Goal: Task Accomplishment & Management: Manage account settings

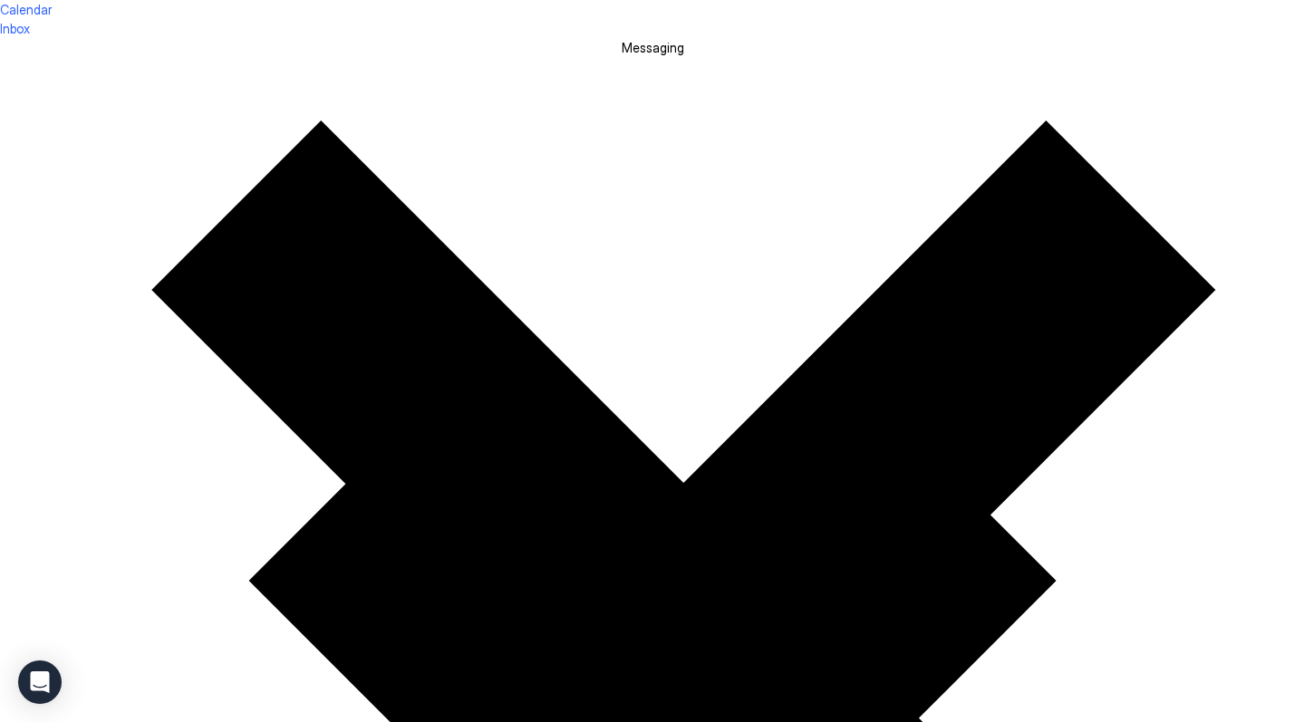
click at [629, 0] on div at bounding box center [652, 0] width 1305 height 0
click at [622, 0] on div at bounding box center [652, 0] width 1305 height 0
click at [766, 0] on div at bounding box center [652, 0] width 1305 height 0
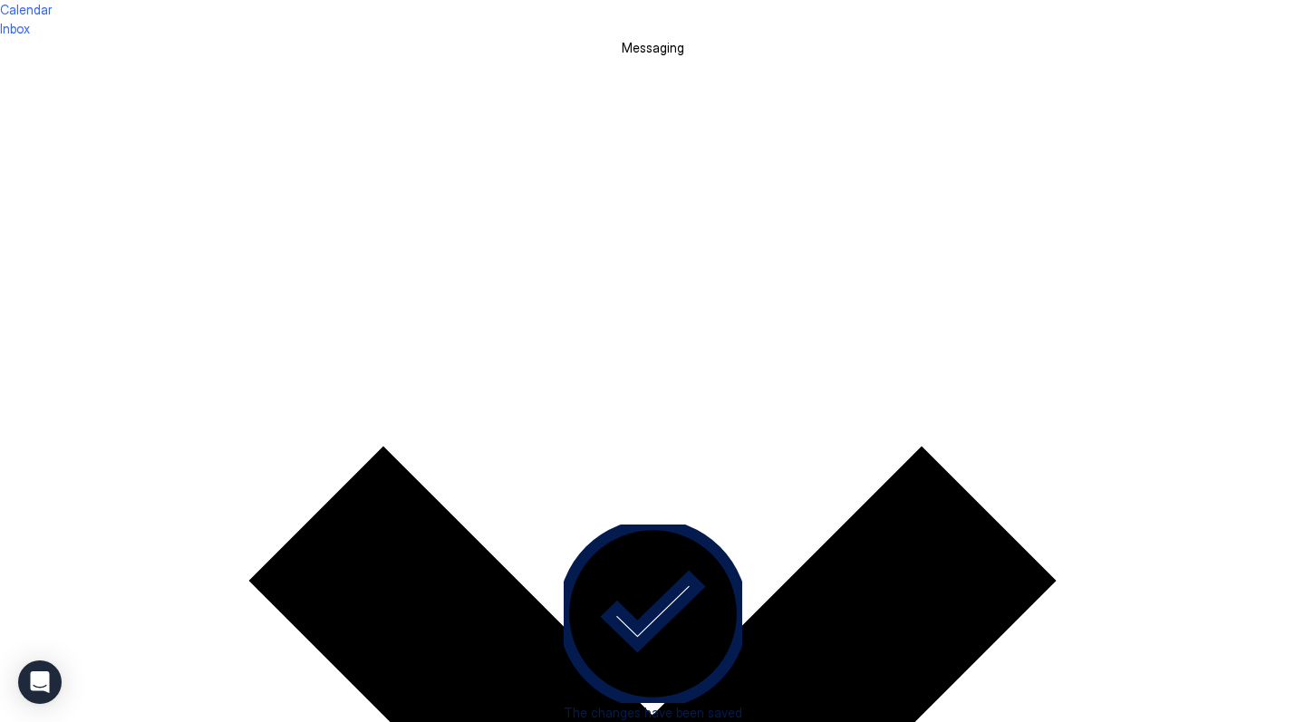
drag, startPoint x: 625, startPoint y: 270, endPoint x: 730, endPoint y: 273, distance: 104.3
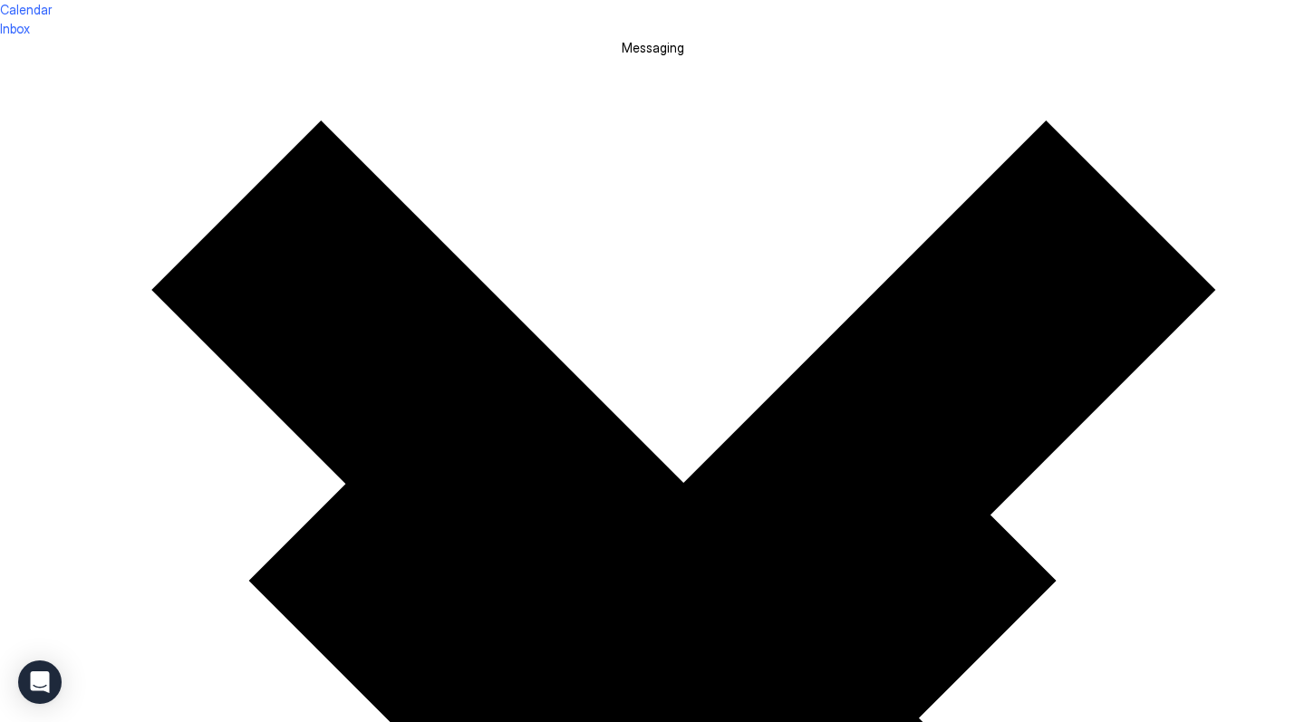
click at [696, 0] on div at bounding box center [652, 0] width 1305 height 0
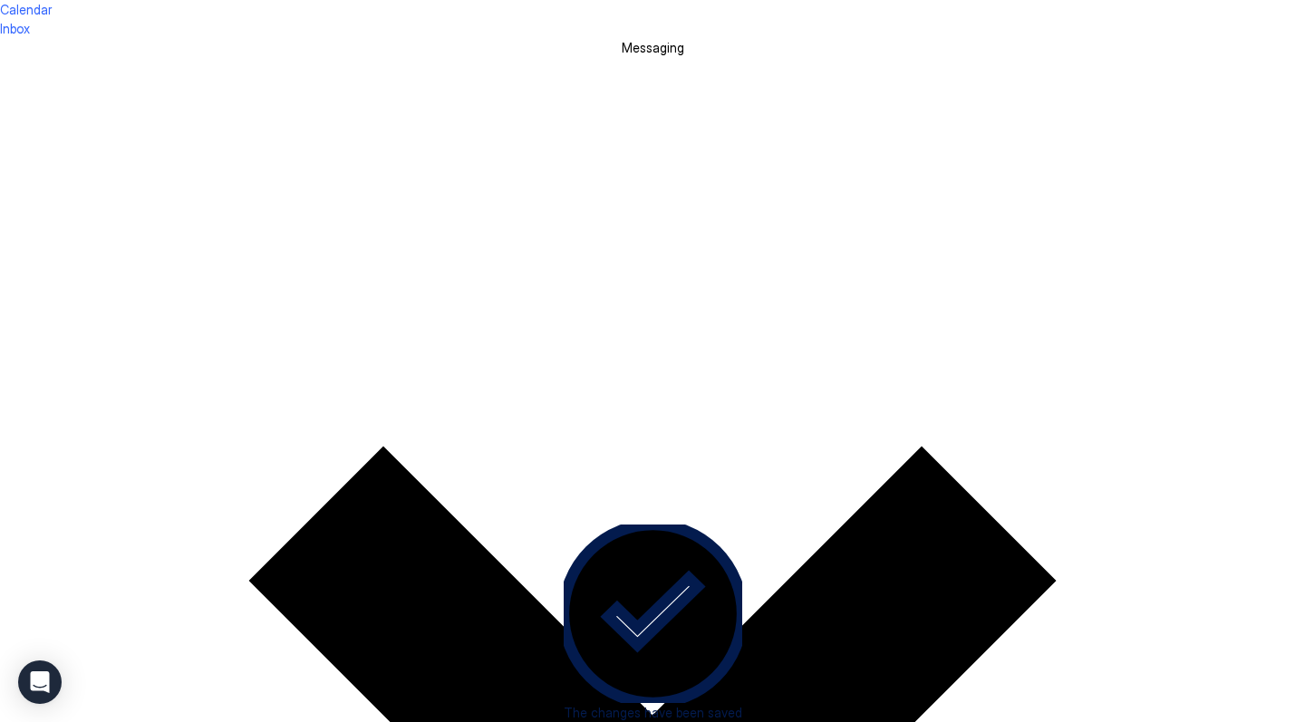
scroll to position [0, 1369]
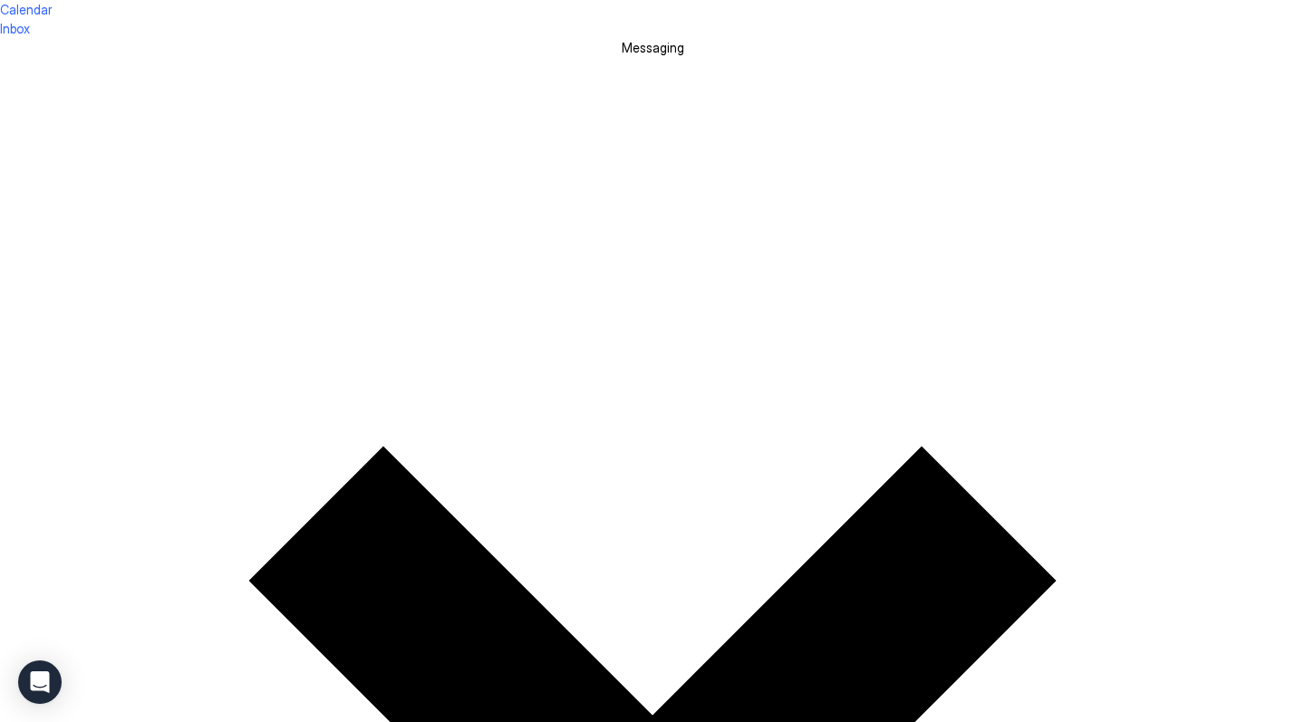
scroll to position [584, 0]
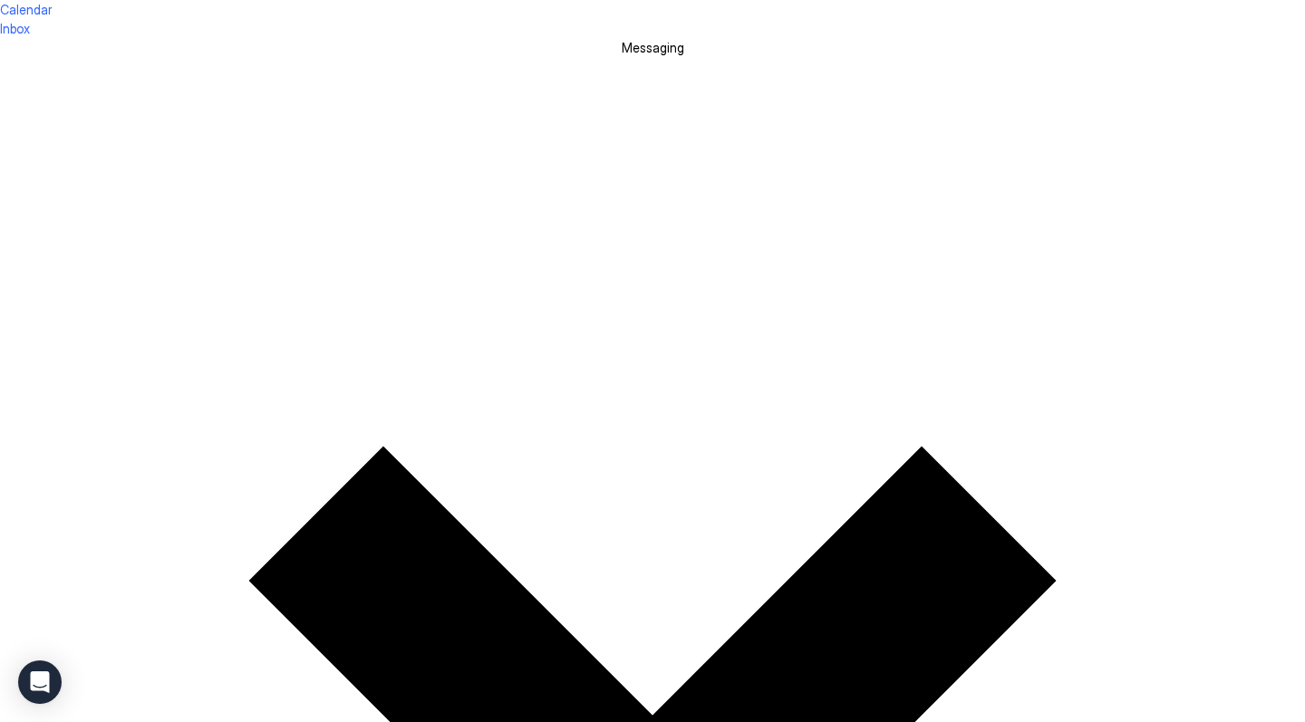
scroll to position [346, 0]
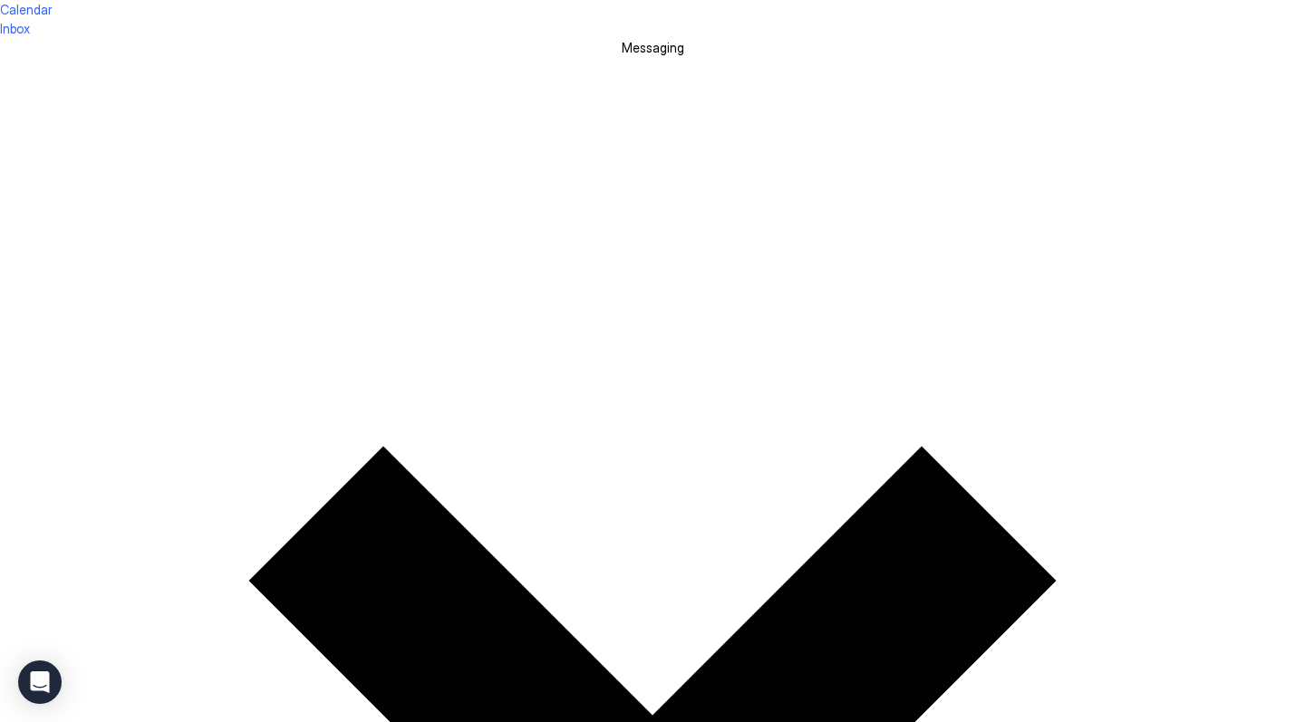
scroll to position [673, 0]
click at [30, 24] on span "Inbox" at bounding box center [15, 28] width 30 height 15
type textarea "*"
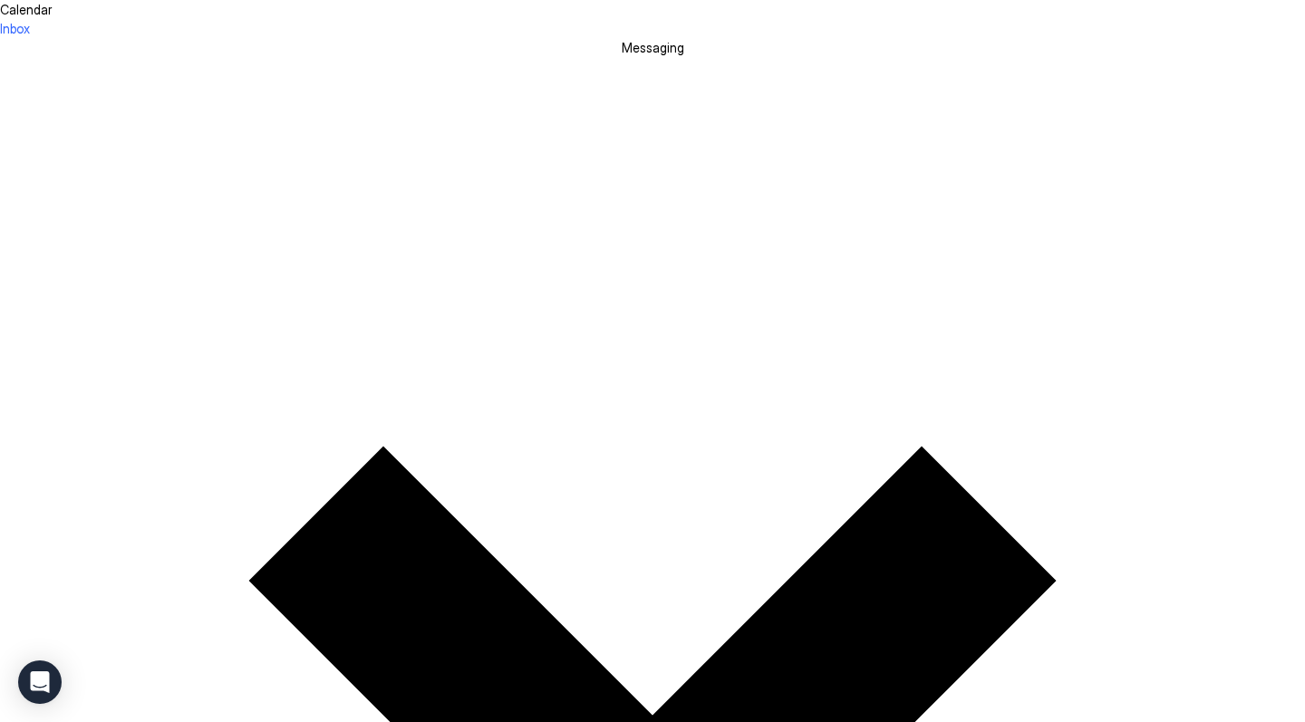
scroll to position [557, 0]
click at [52, 17] on span "Calendar" at bounding box center [26, 9] width 52 height 15
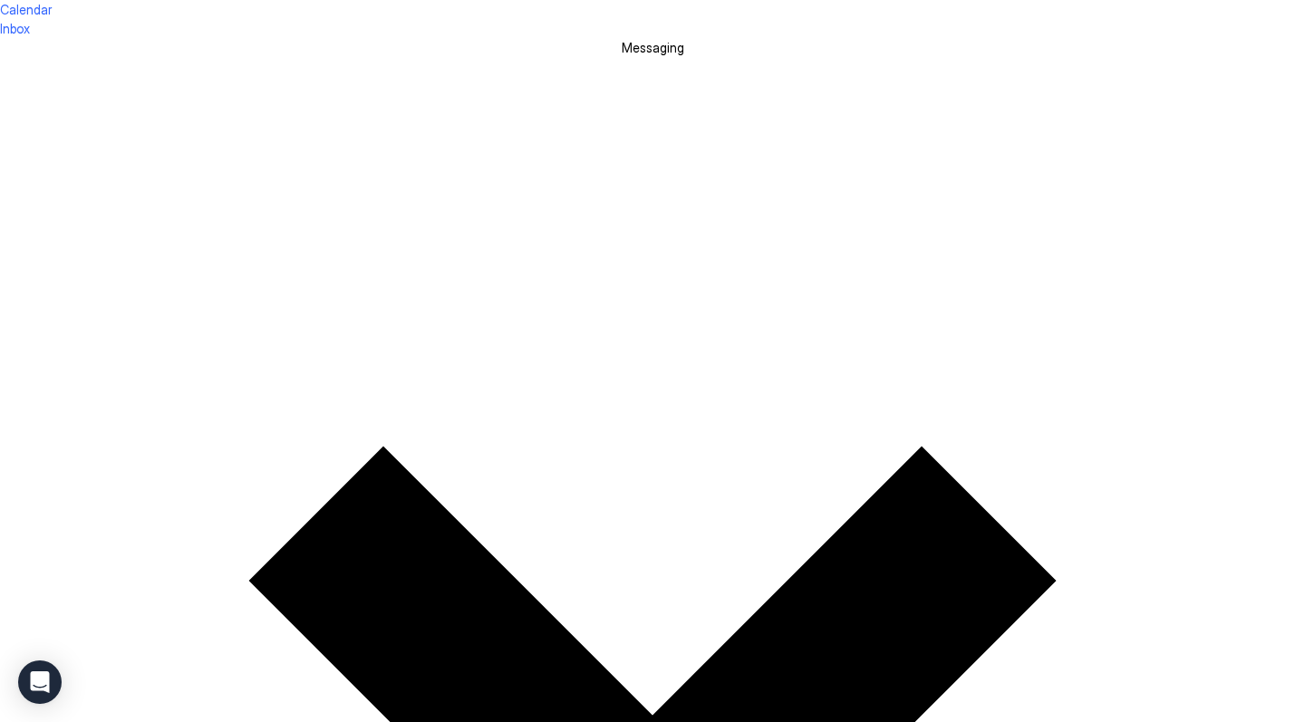
scroll to position [471, 0]
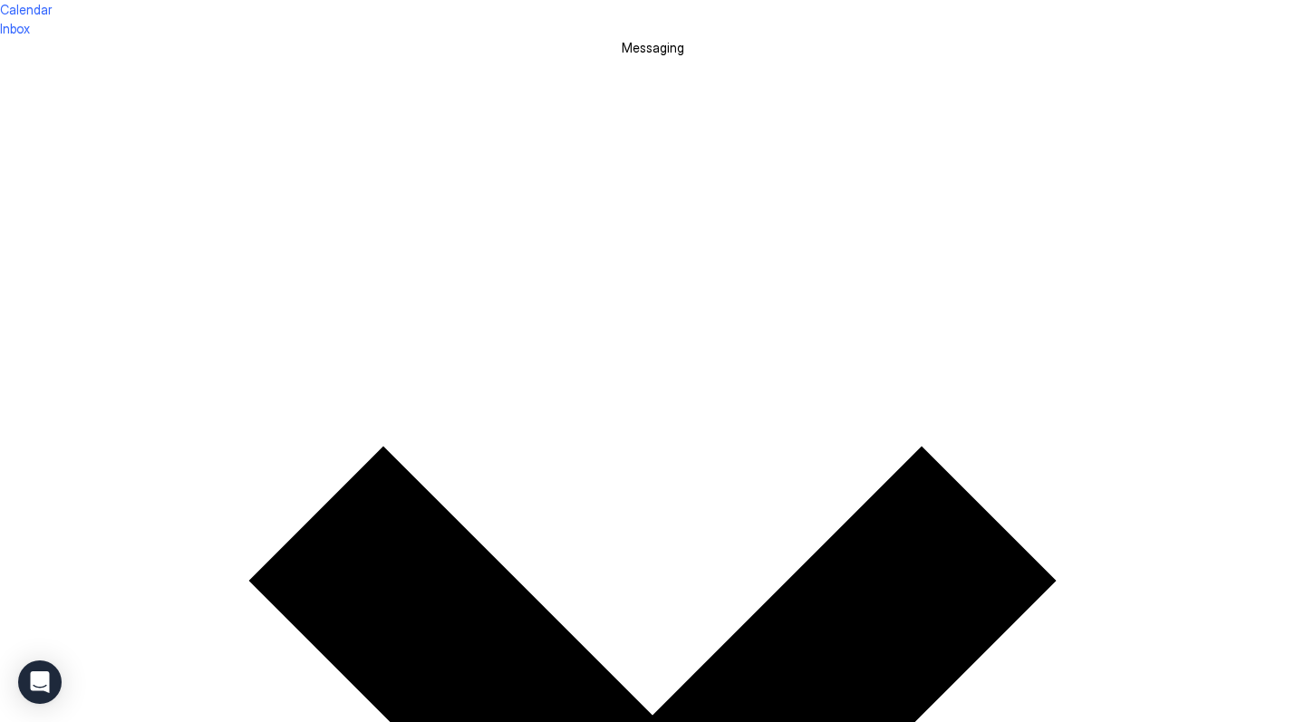
scroll to position [0, 0]
click at [52, 17] on span "Calendar" at bounding box center [26, 9] width 52 height 15
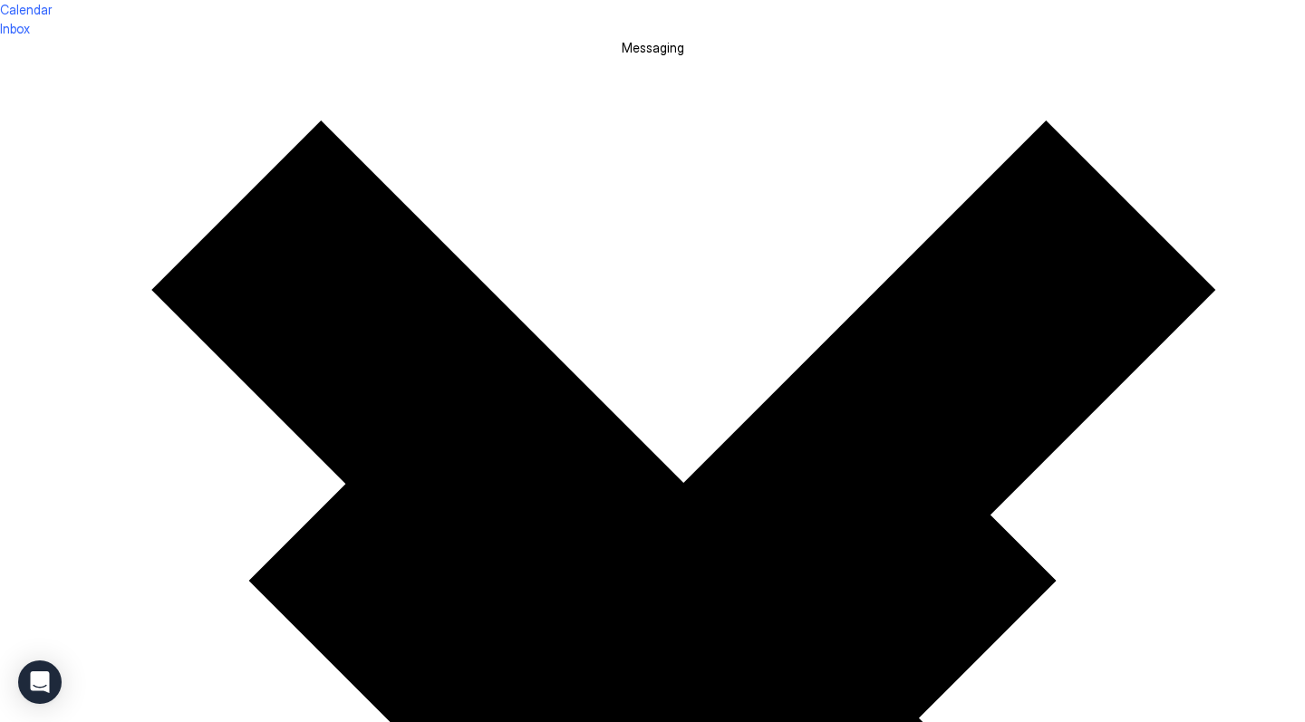
click at [787, 0] on div at bounding box center [652, 0] width 1305 height 0
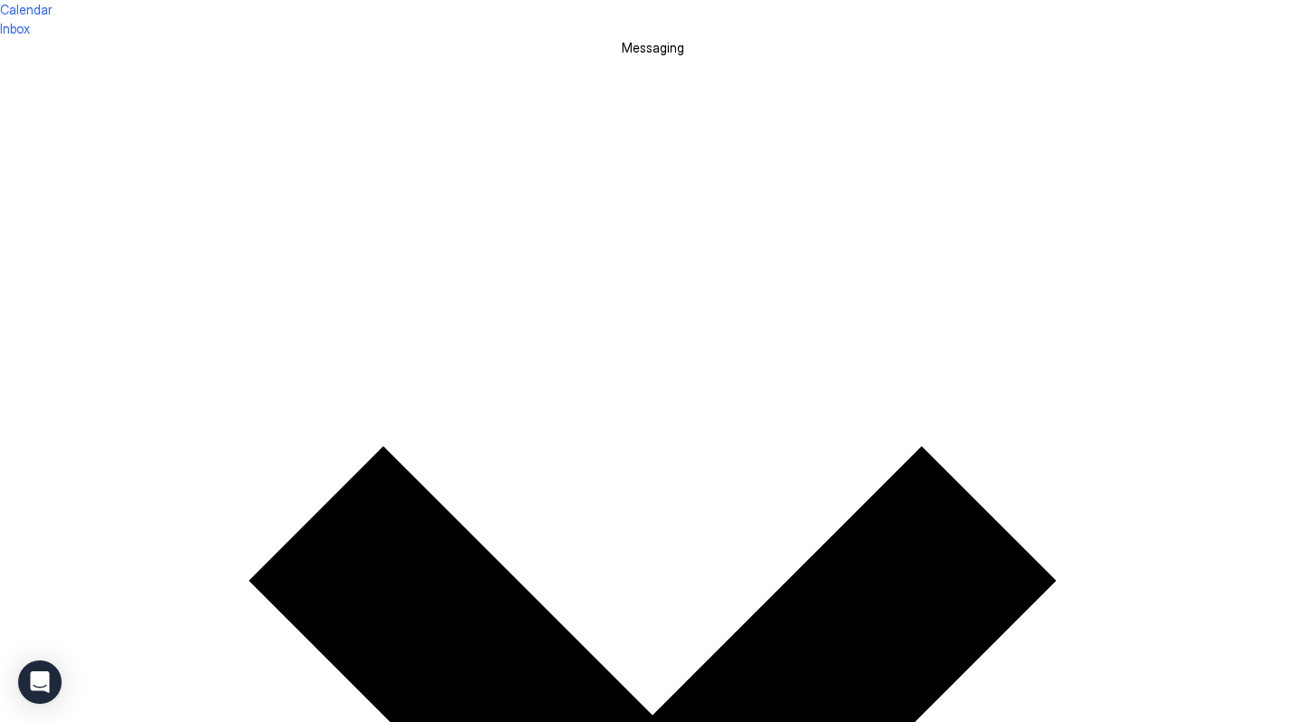
scroll to position [673, 0]
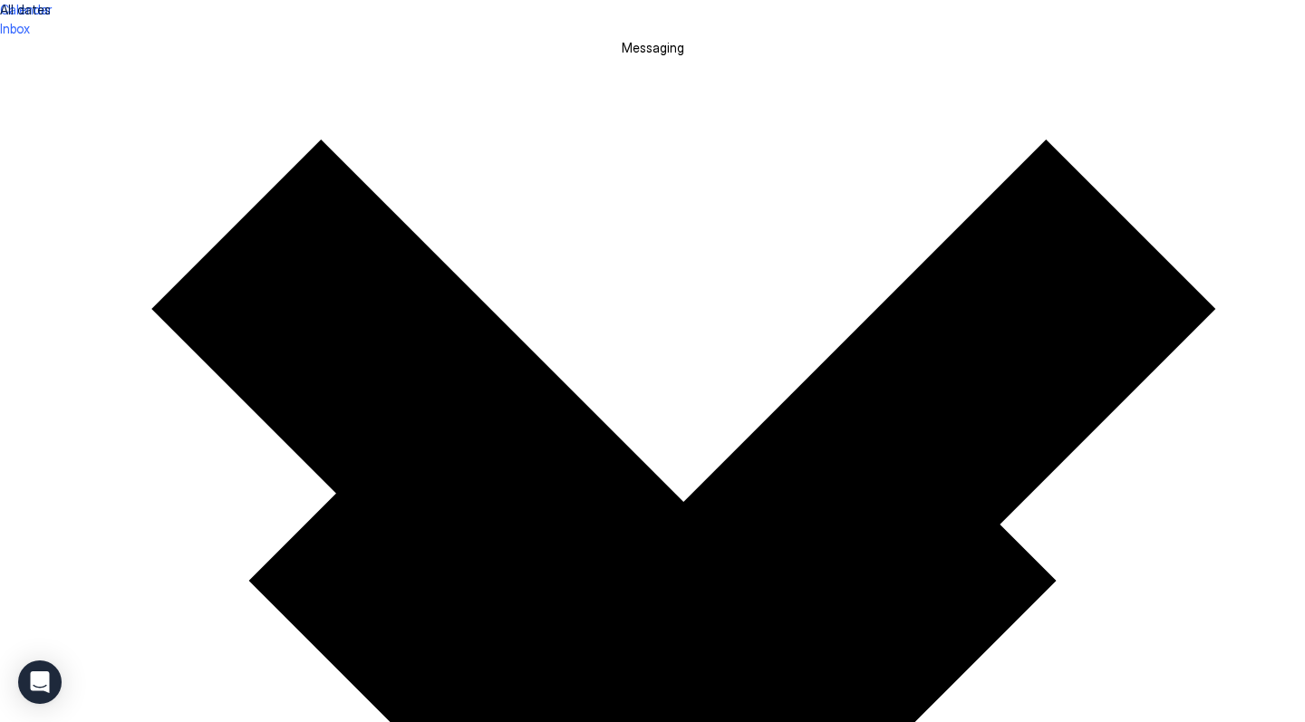
click at [913, 140] on button "button" at bounding box center [652, 671] width 1305 height 1305
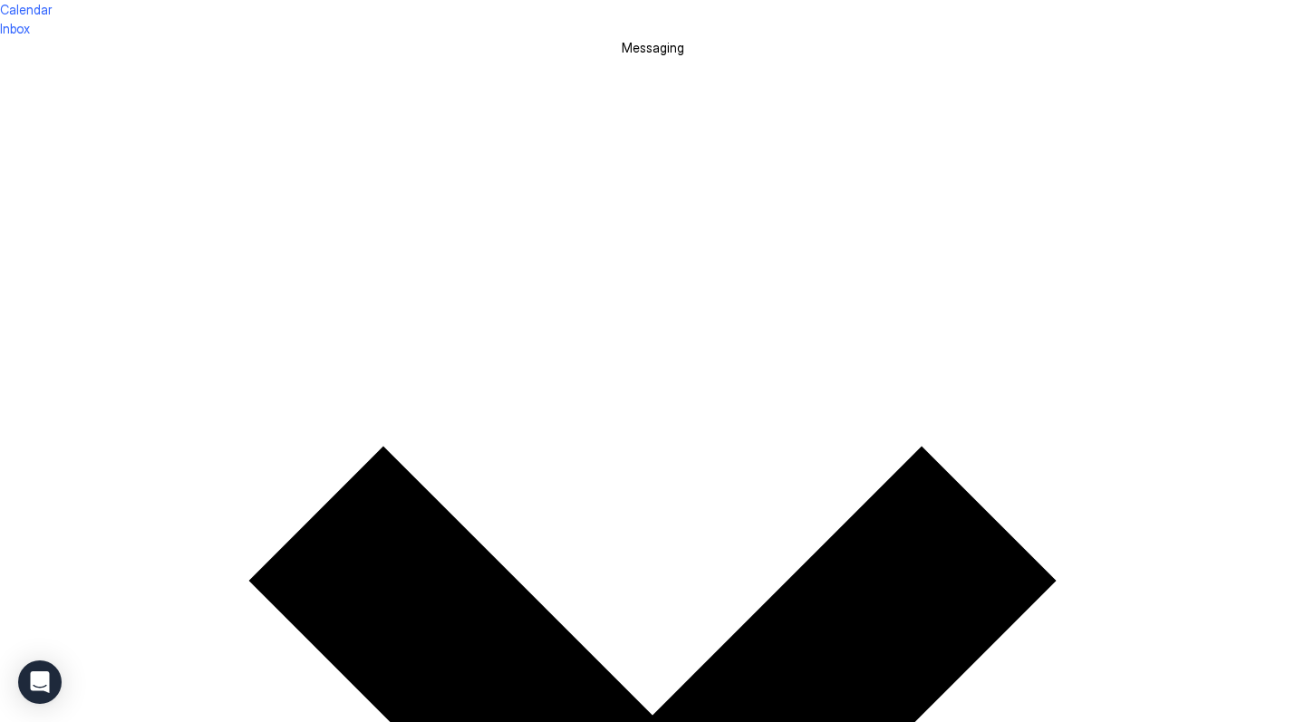
scroll to position [0, 0]
click at [52, 17] on span "Calendar" at bounding box center [26, 9] width 52 height 15
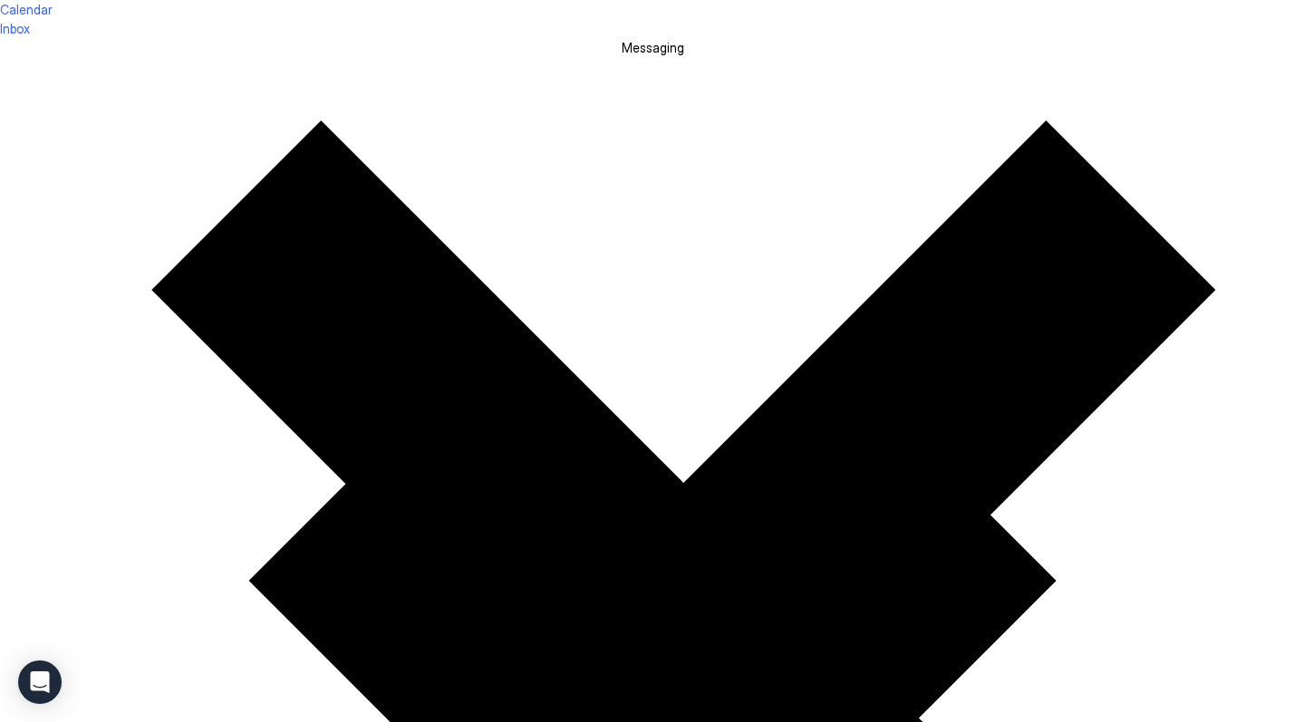
click at [740, 0] on div at bounding box center [652, 0] width 1305 height 0
click at [770, 0] on div at bounding box center [652, 0] width 1305 height 0
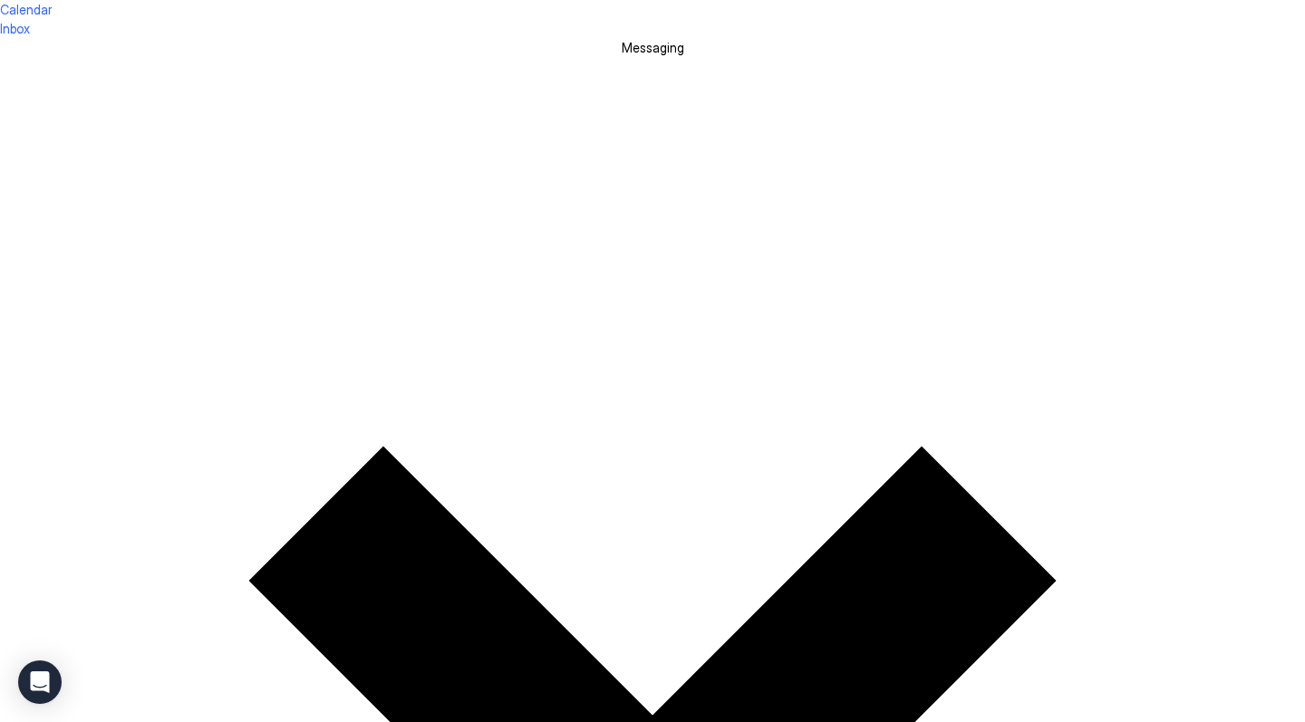
scroll to position [673, 0]
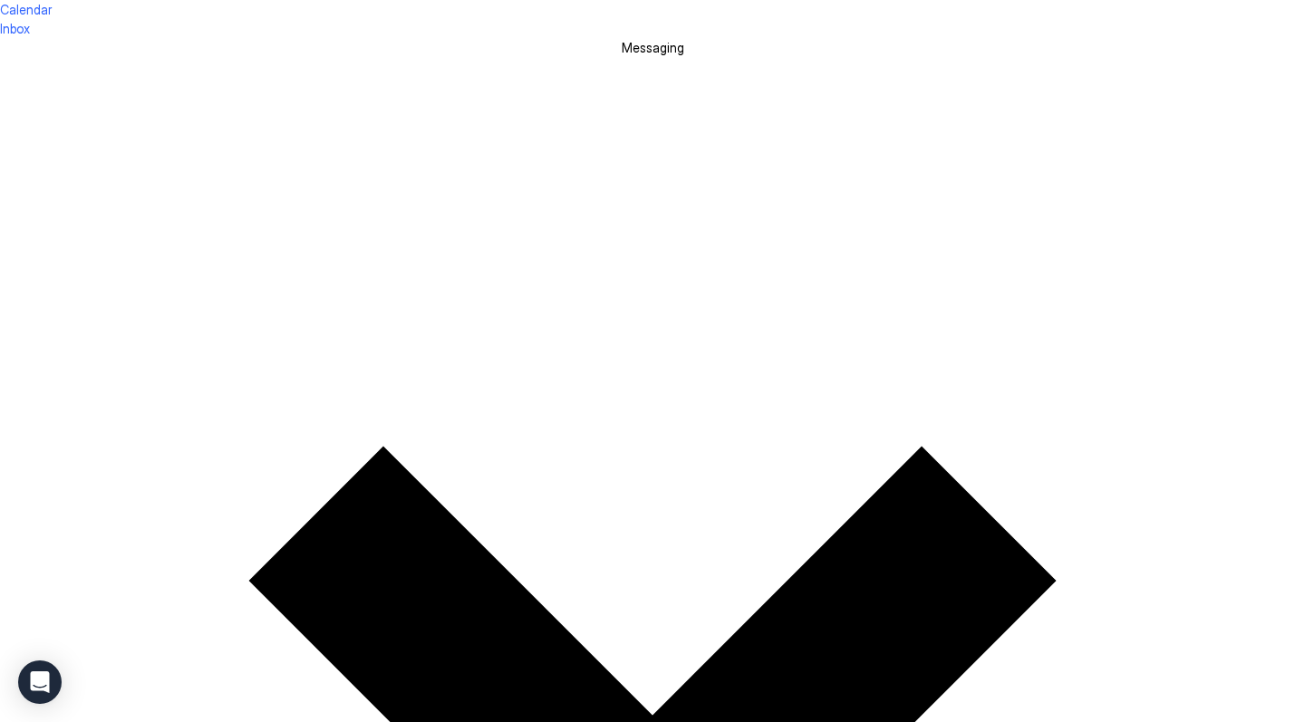
scroll to position [585, 0]
click at [52, 17] on span "Calendar" at bounding box center [26, 9] width 52 height 15
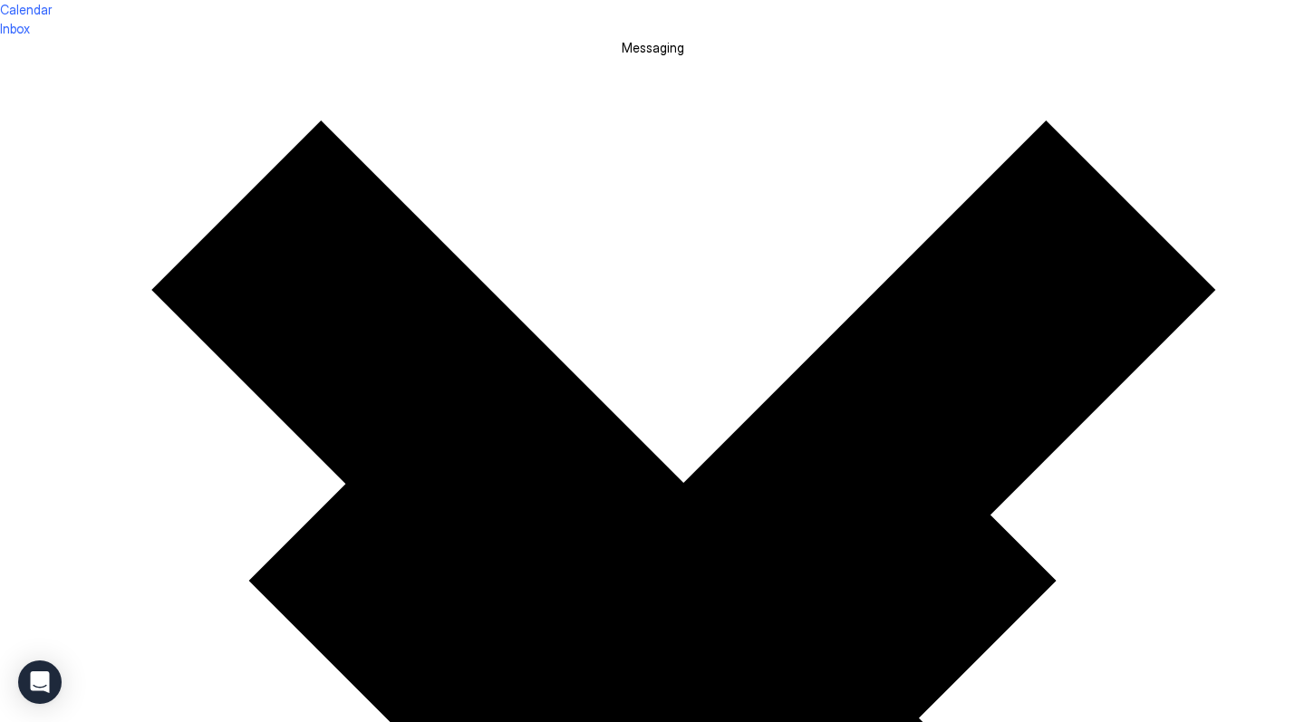
click at [619, 0] on div at bounding box center [652, 0] width 1305 height 0
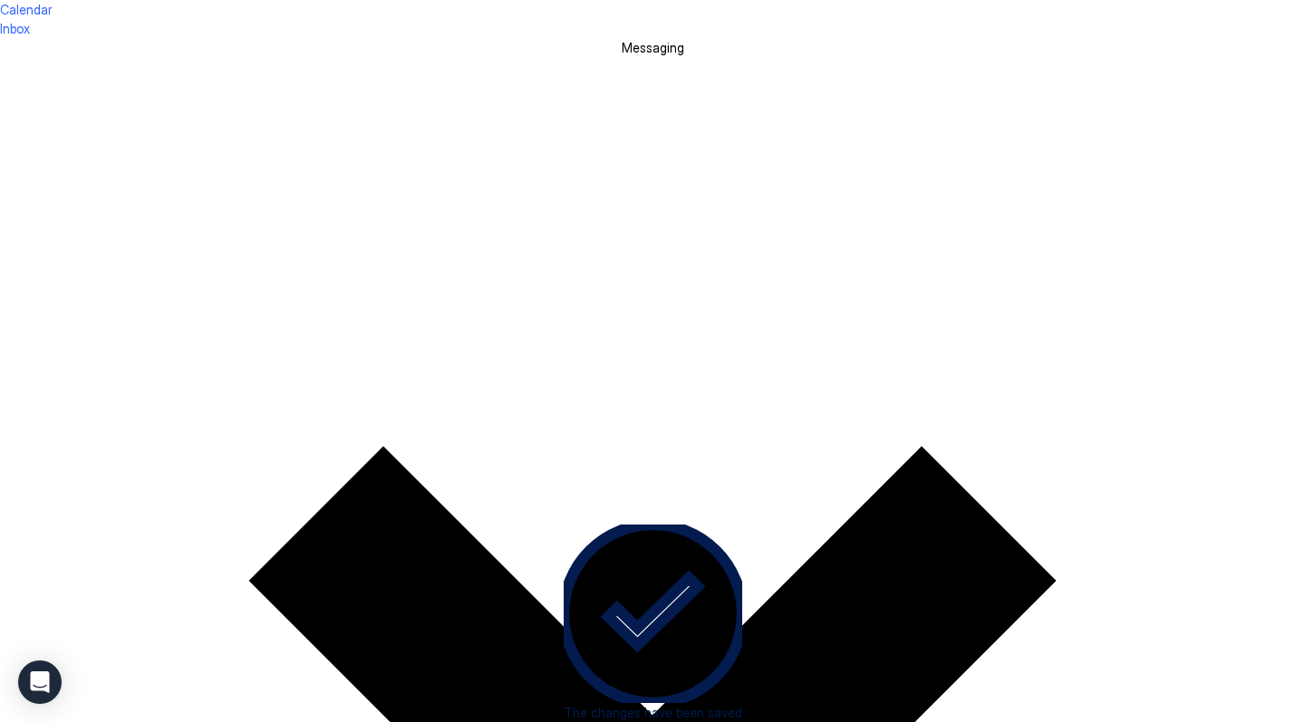
scroll to position [0, 1425]
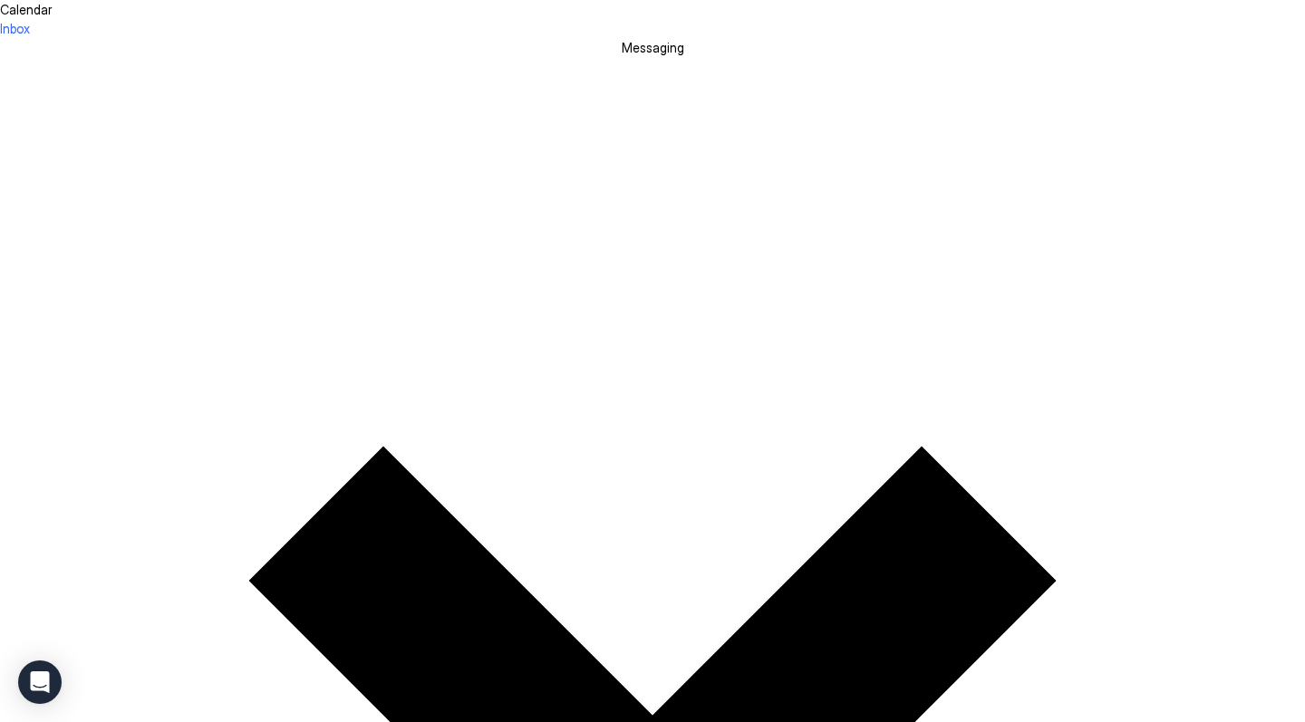
click at [52, 17] on span "Calendar" at bounding box center [26, 9] width 52 height 15
drag, startPoint x: 645, startPoint y: 342, endPoint x: 842, endPoint y: 344, distance: 196.7
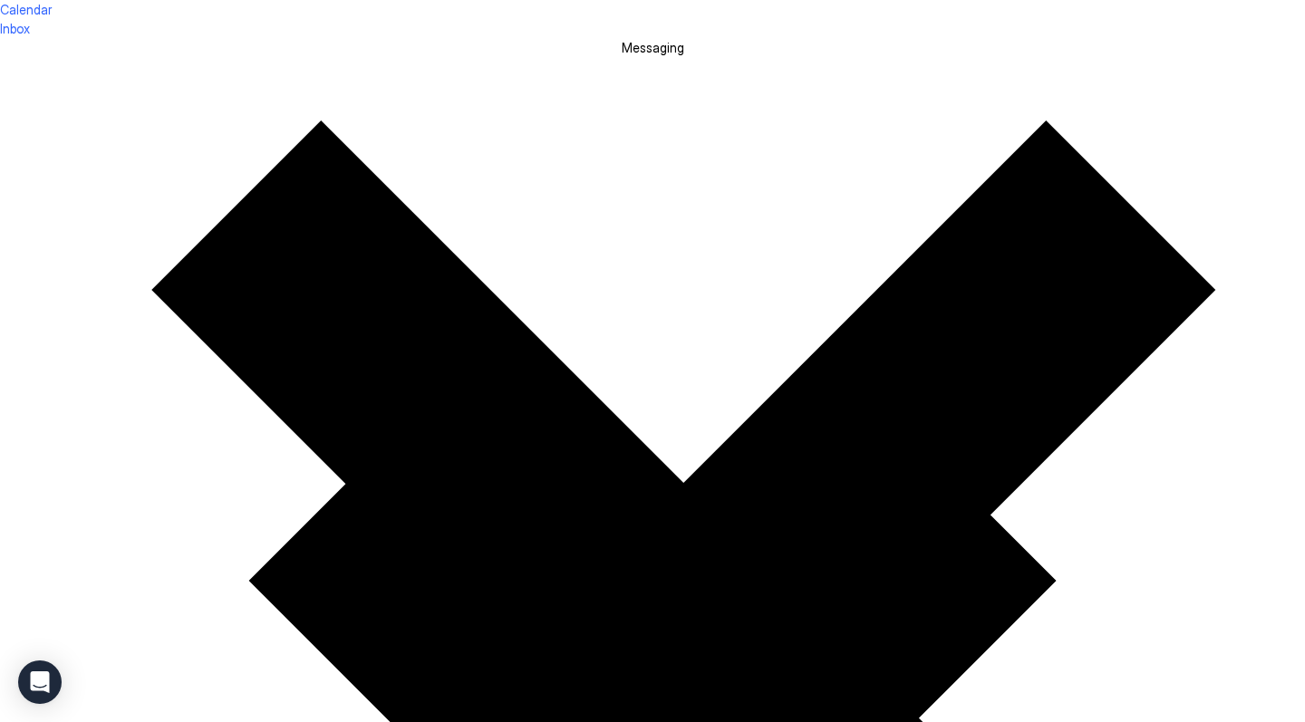
click at [835, 452] on div "Done" at bounding box center [820, 445] width 30 height 15
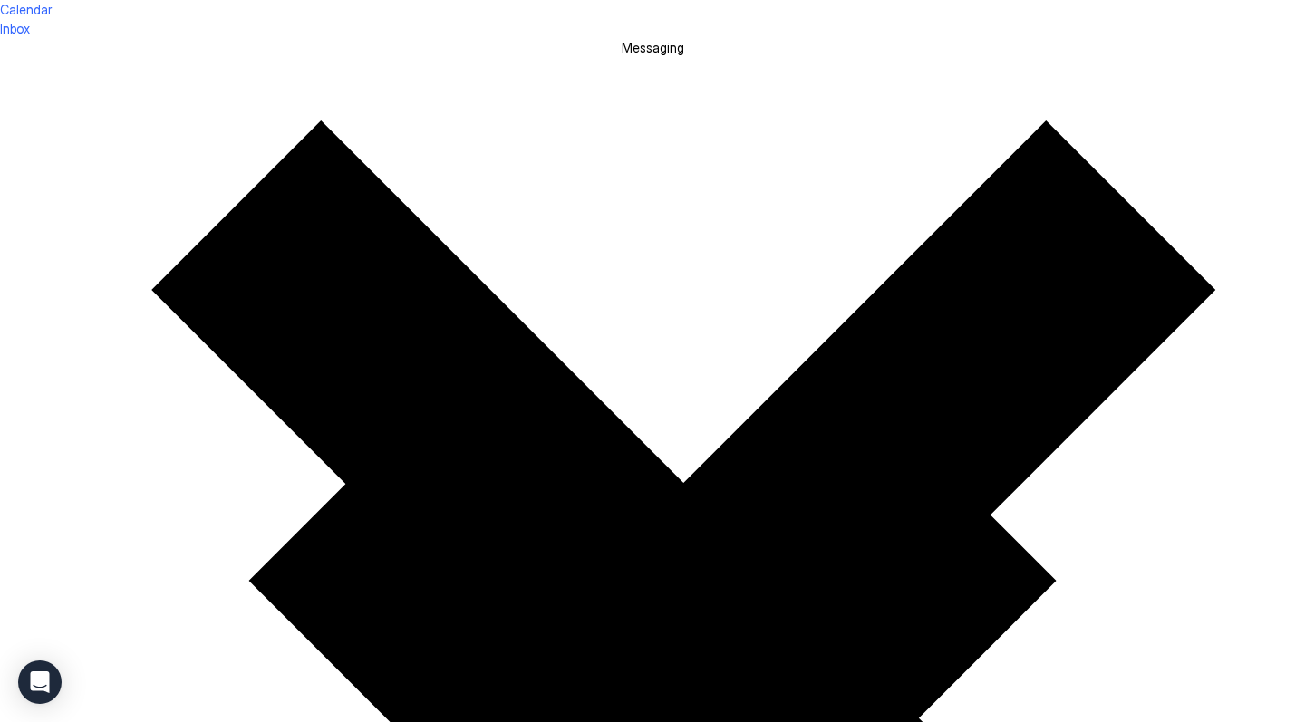
click at [658, 0] on div at bounding box center [652, 0] width 1305 height 0
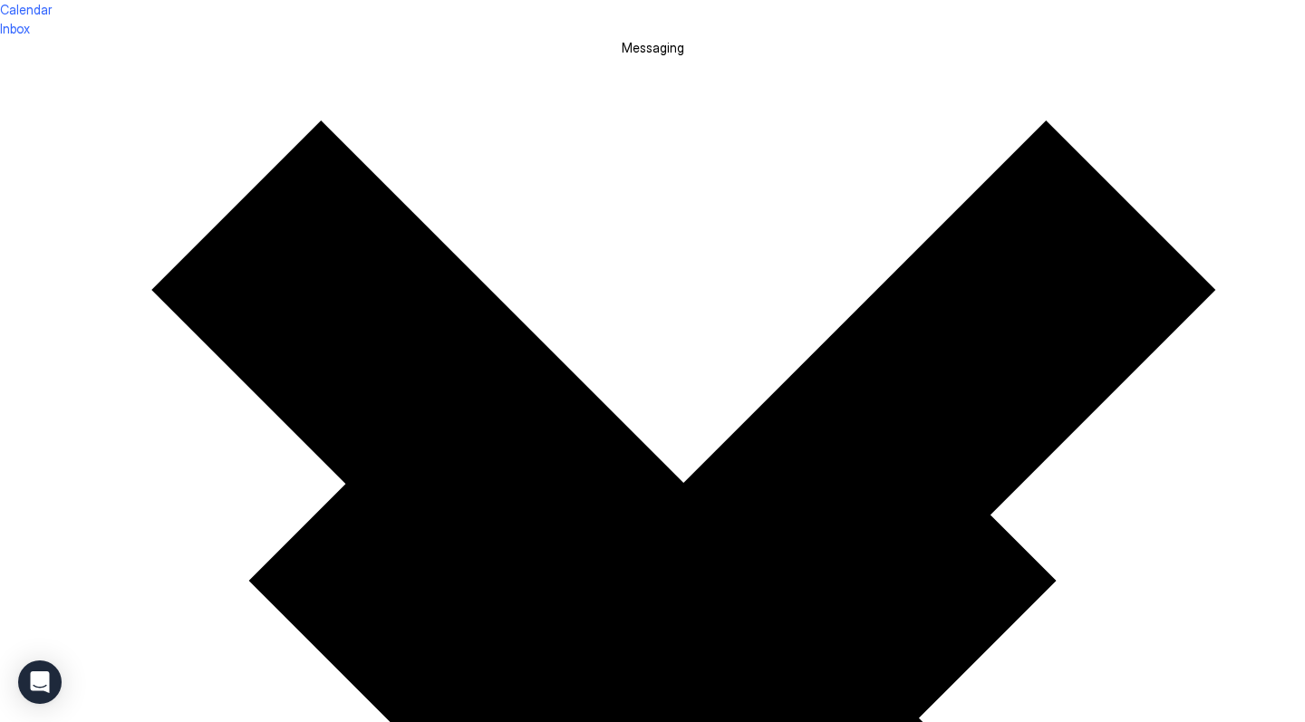
click at [482, 0] on div at bounding box center [652, 0] width 1305 height 0
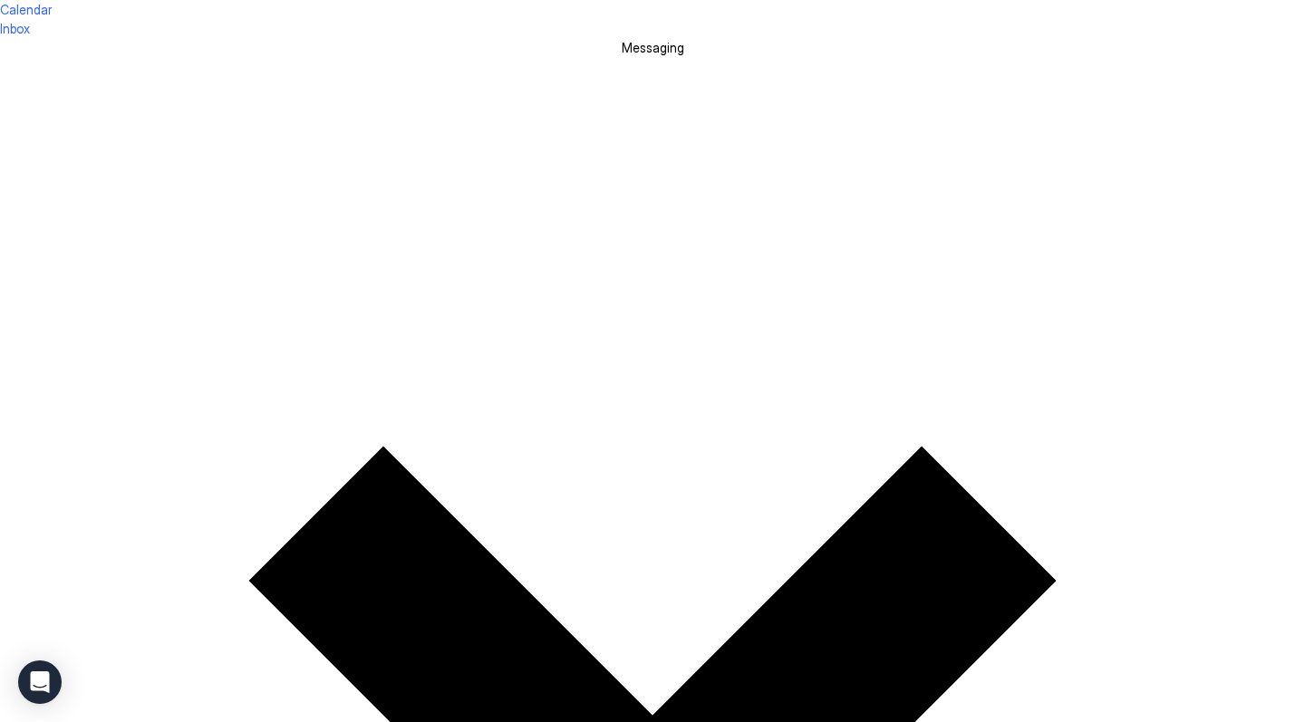
drag, startPoint x: 233, startPoint y: 388, endPoint x: 450, endPoint y: 393, distance: 217.6
drag, startPoint x: 238, startPoint y: 588, endPoint x: 596, endPoint y: 587, distance: 358.0
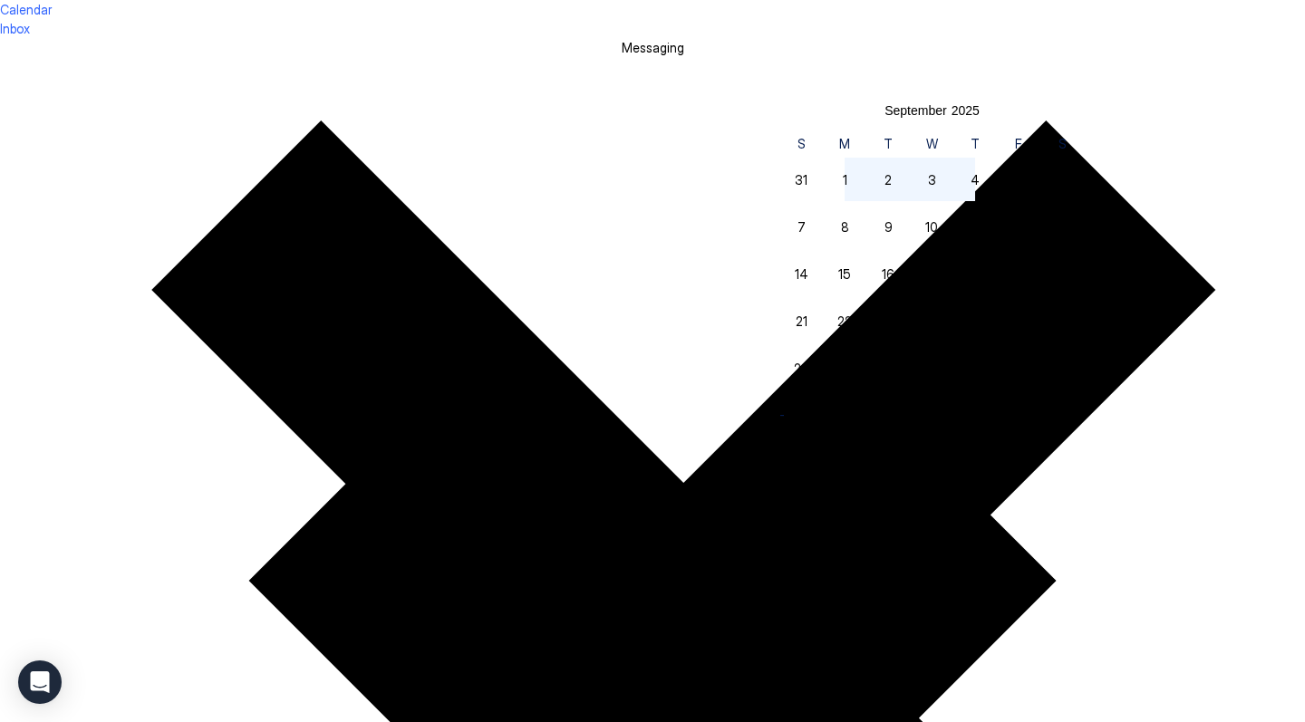
drag, startPoint x: 1055, startPoint y: 193, endPoint x: 947, endPoint y: 201, distance: 108.2
click at [947, 201] on div "31 1 2 3 4 5 6 7 8 9 10 11 12 13 14 15 16 17 18 19 20 21 22 23 24 25 26 27 28 2…" at bounding box center [932, 274] width 305 height 236
click at [892, 189] on div "2" at bounding box center [888, 179] width 7 height 19
type input "**********"
click at [936, 189] on span "3" at bounding box center [932, 179] width 8 height 19
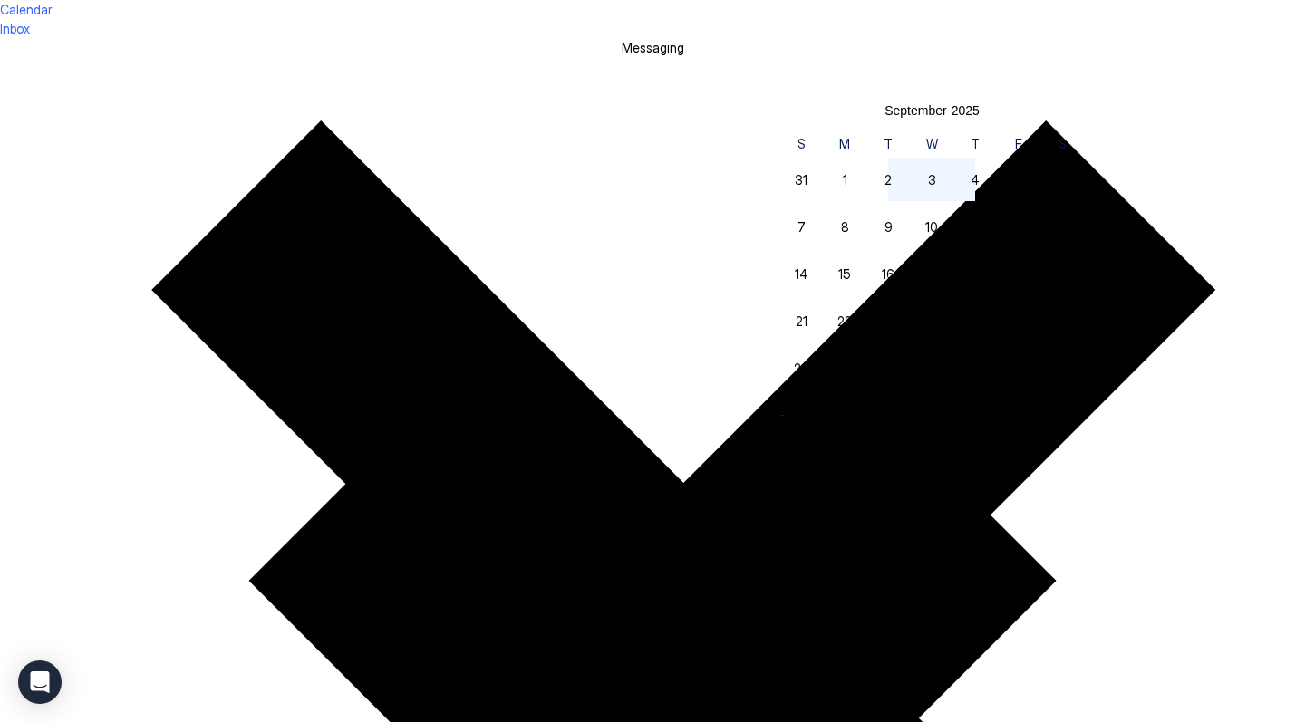
type input "**********"
click at [809, 452] on div "Done" at bounding box center [795, 445] width 30 height 15
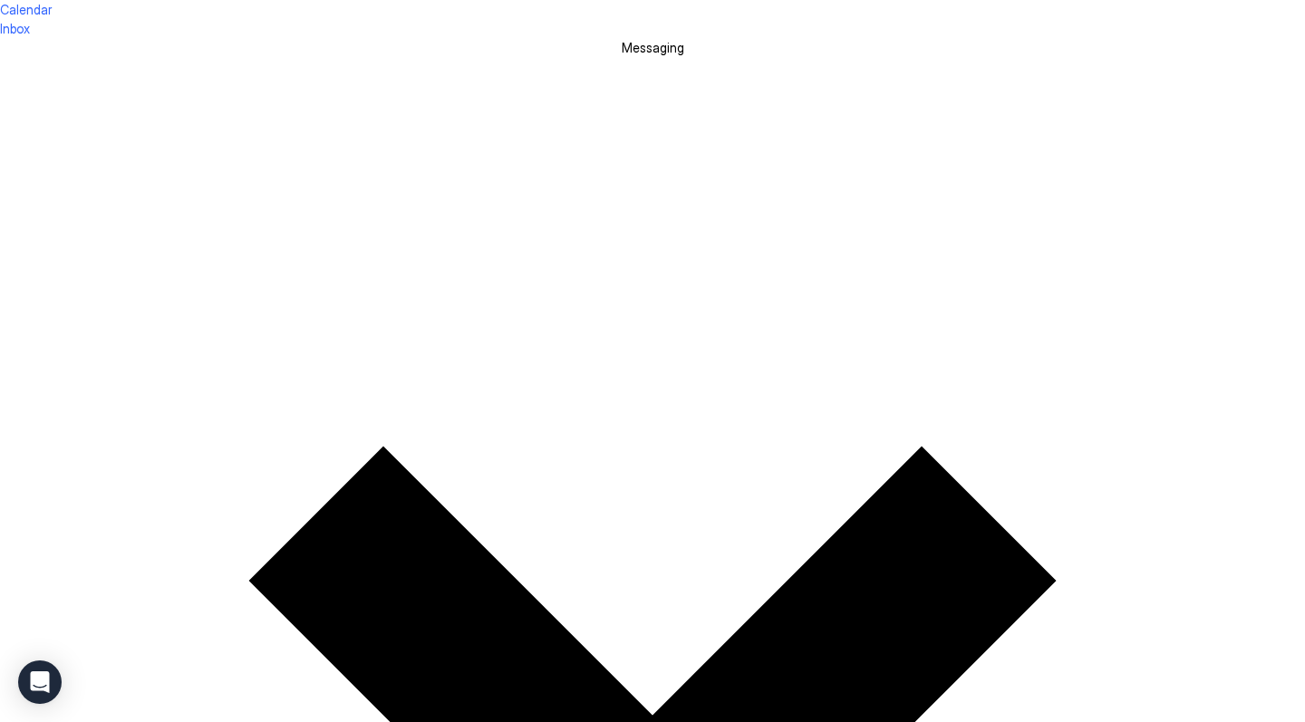
scroll to position [535, 0]
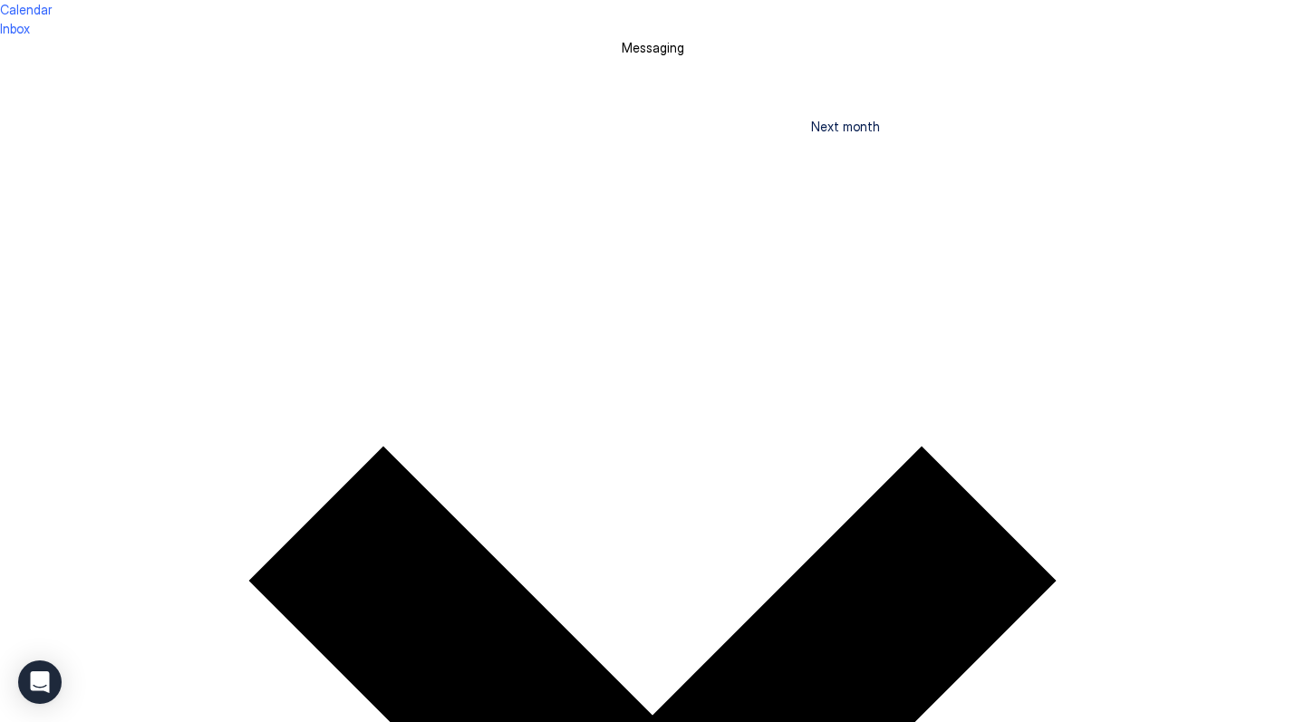
click at [30, 28] on span "Inbox" at bounding box center [15, 28] width 30 height 15
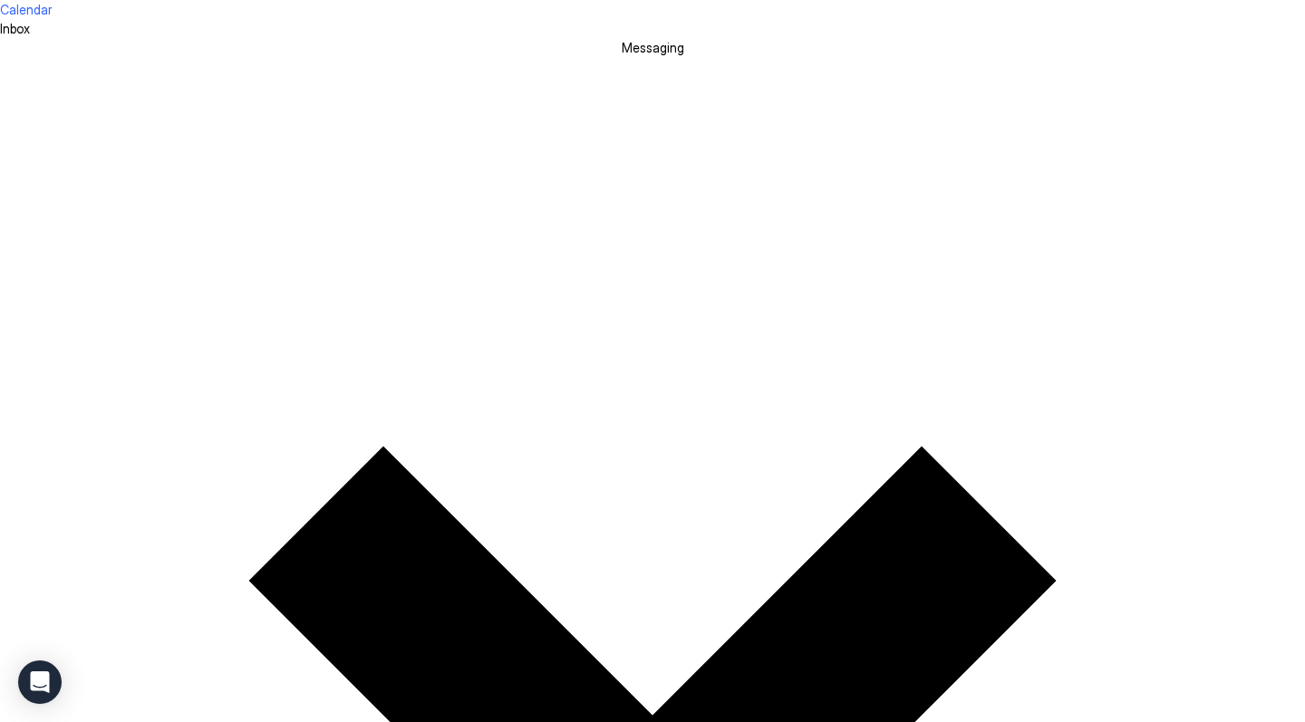
scroll to position [557, 0]
type textarea "*"
click at [52, 17] on span "Calendar" at bounding box center [26, 9] width 52 height 15
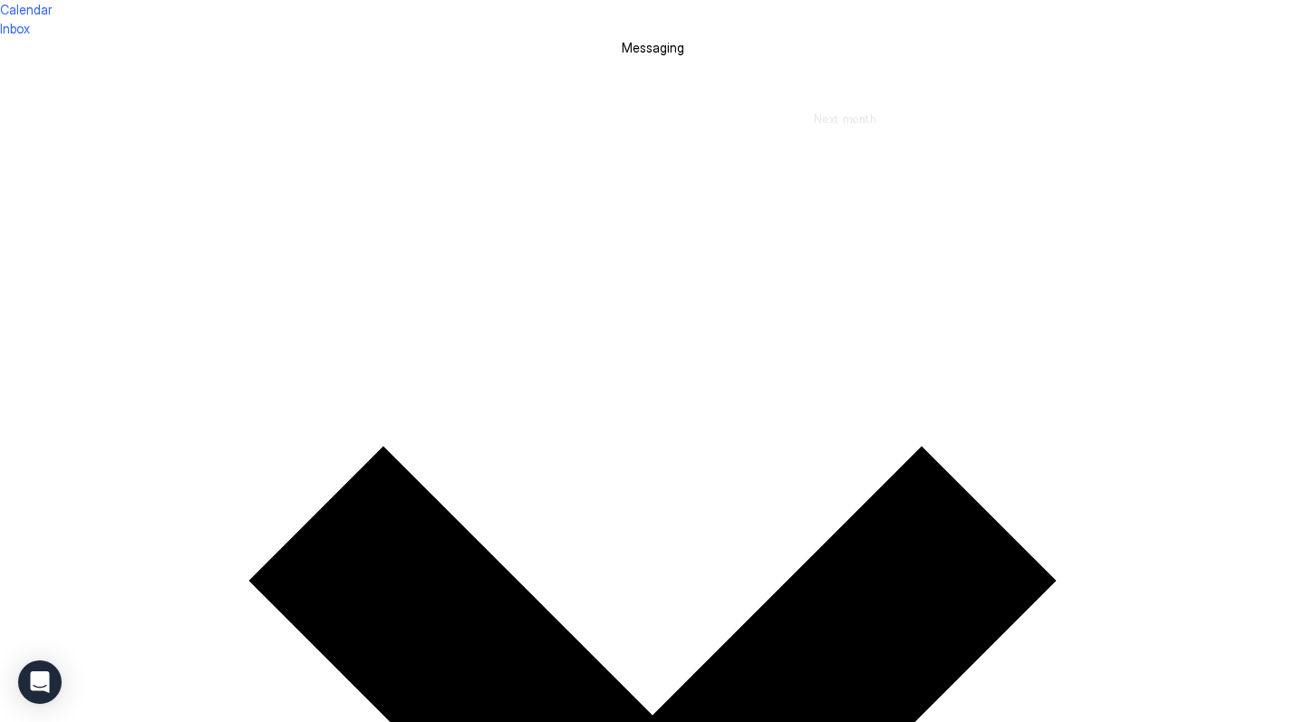
click at [52, 17] on span "Calendar" at bounding box center [26, 9] width 52 height 15
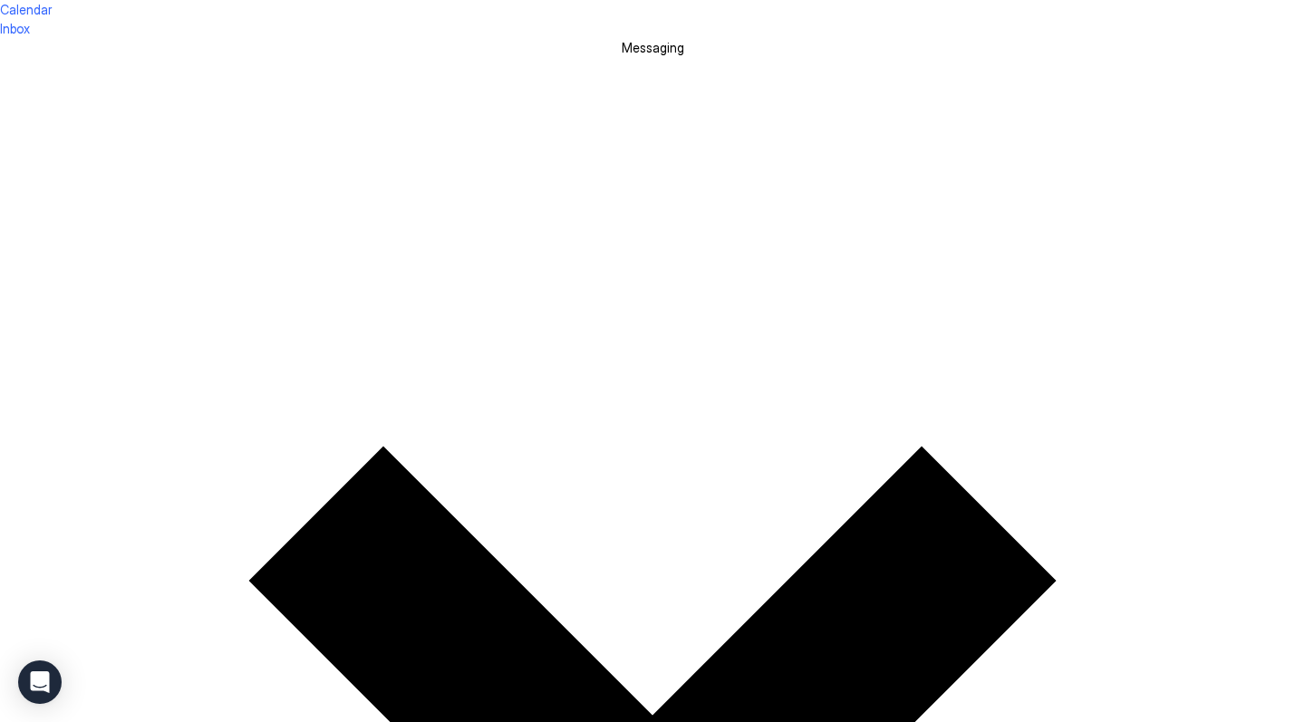
scroll to position [0, 0]
click at [119, 0] on img "Host Tools Logo" at bounding box center [652, 0] width 1305 height 0
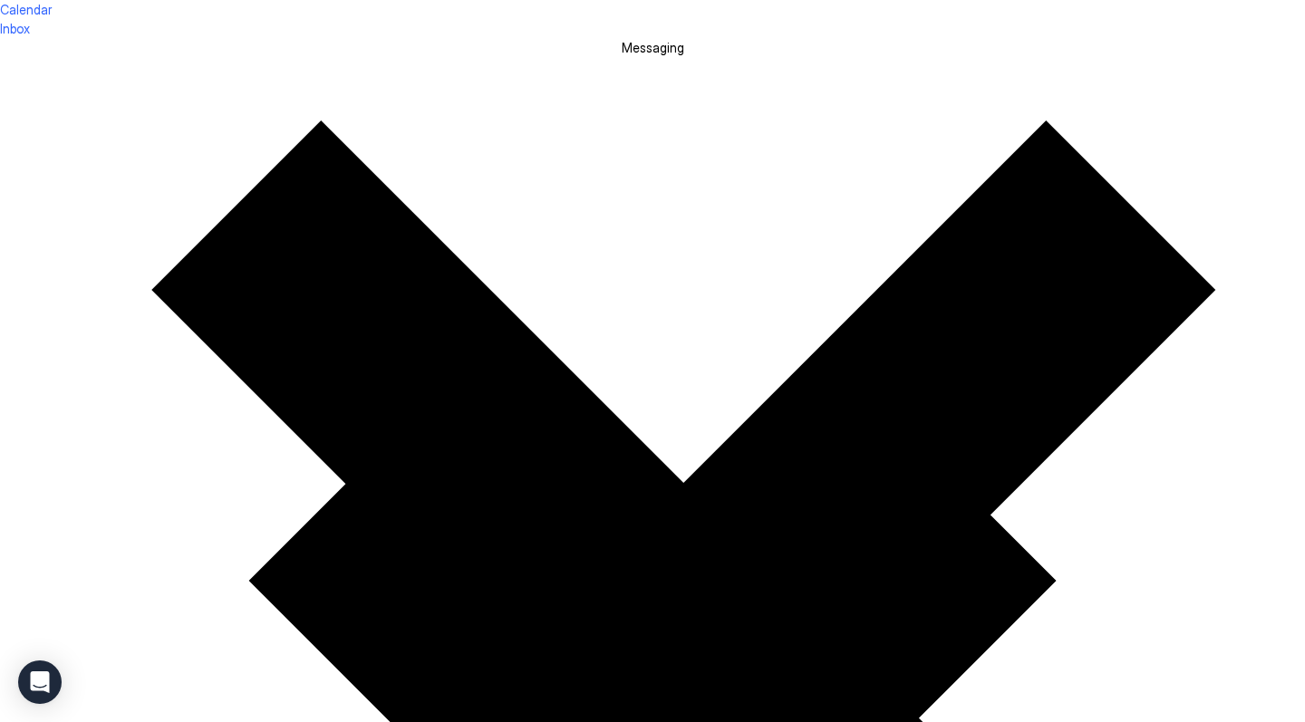
click at [692, 0] on div at bounding box center [652, 0] width 1305 height 0
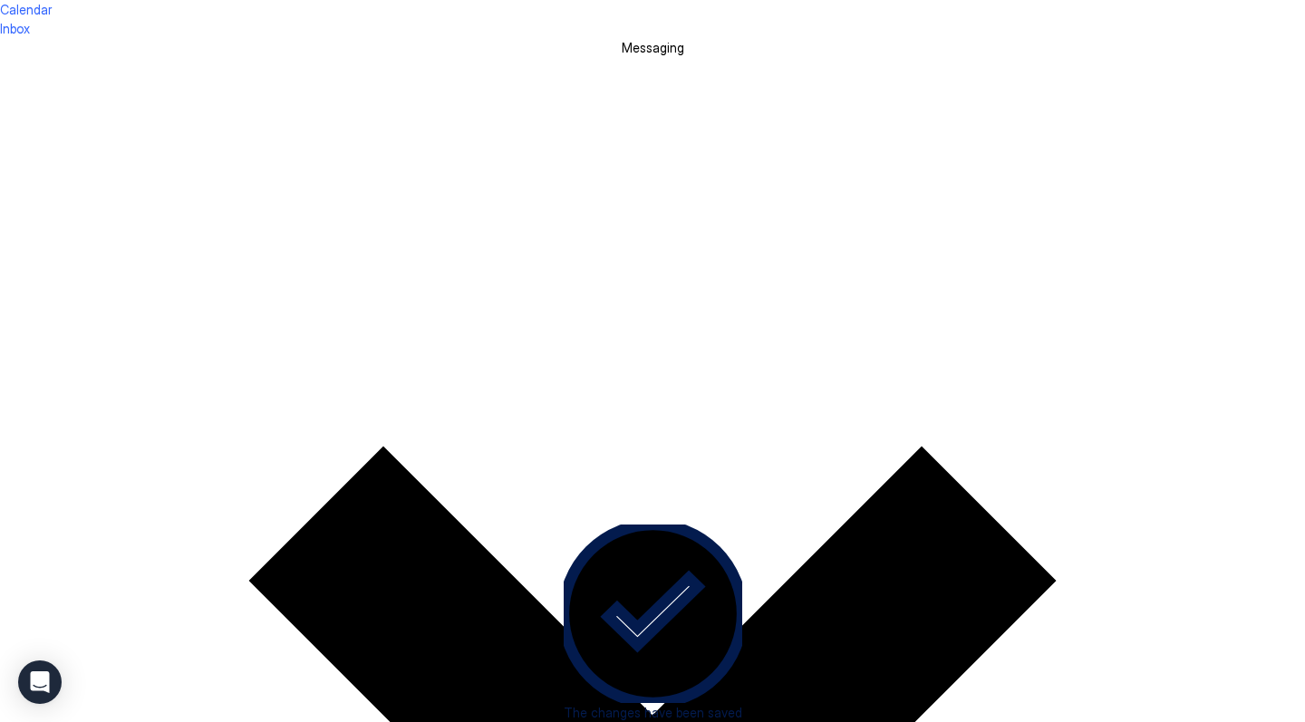
drag, startPoint x: 891, startPoint y: 339, endPoint x: 1088, endPoint y: 334, distance: 196.7
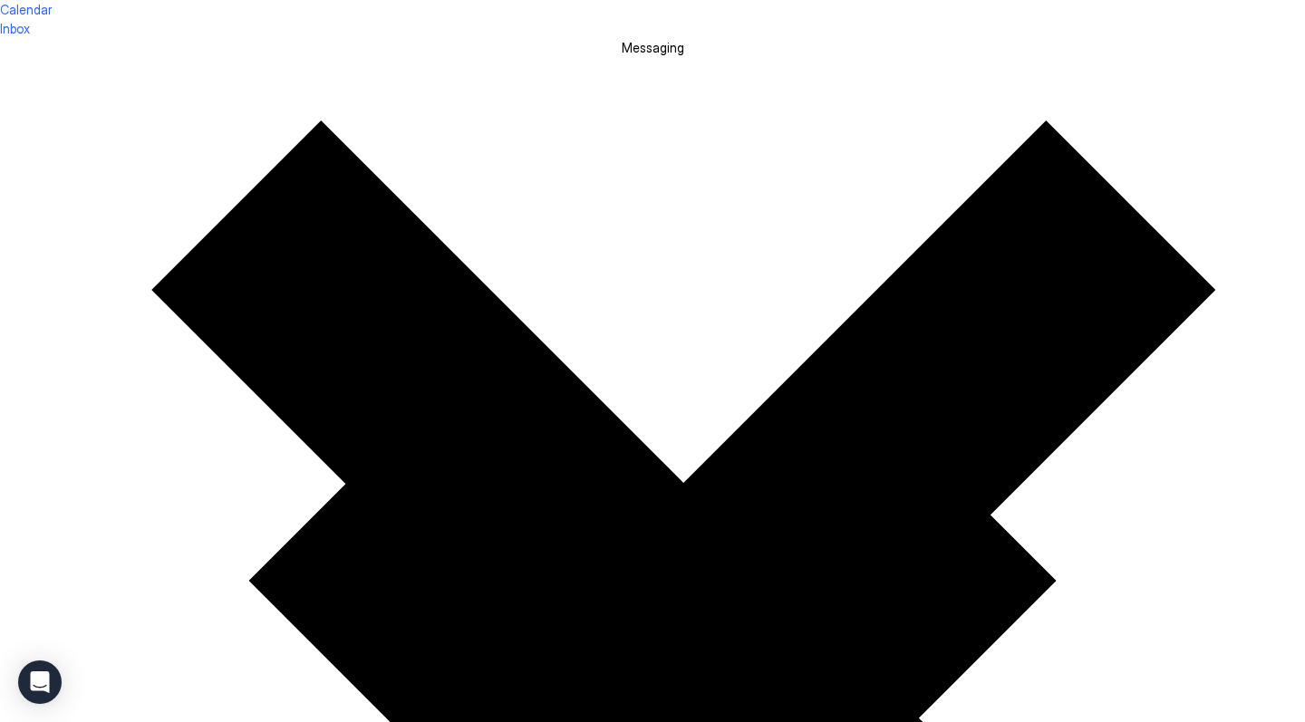
click at [664, 0] on div at bounding box center [652, 0] width 1305 height 0
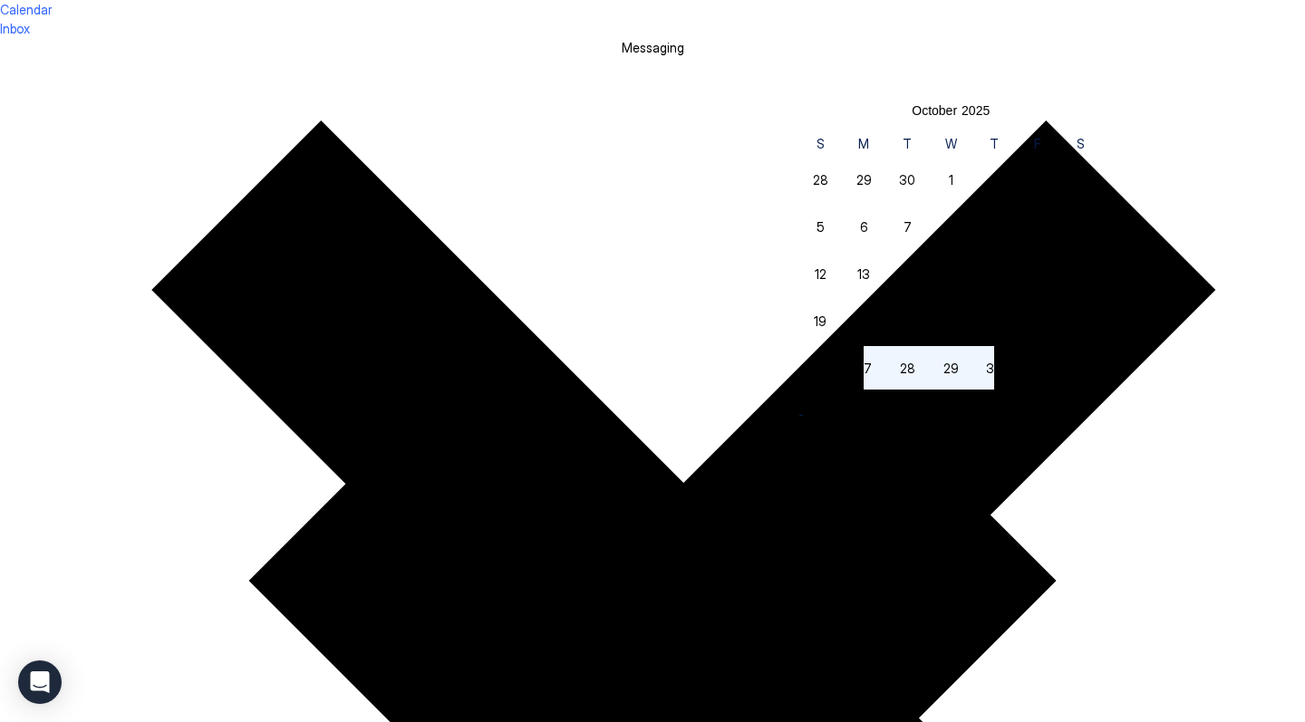
click at [828, 452] on button "Done" at bounding box center [814, 445] width 30 height 15
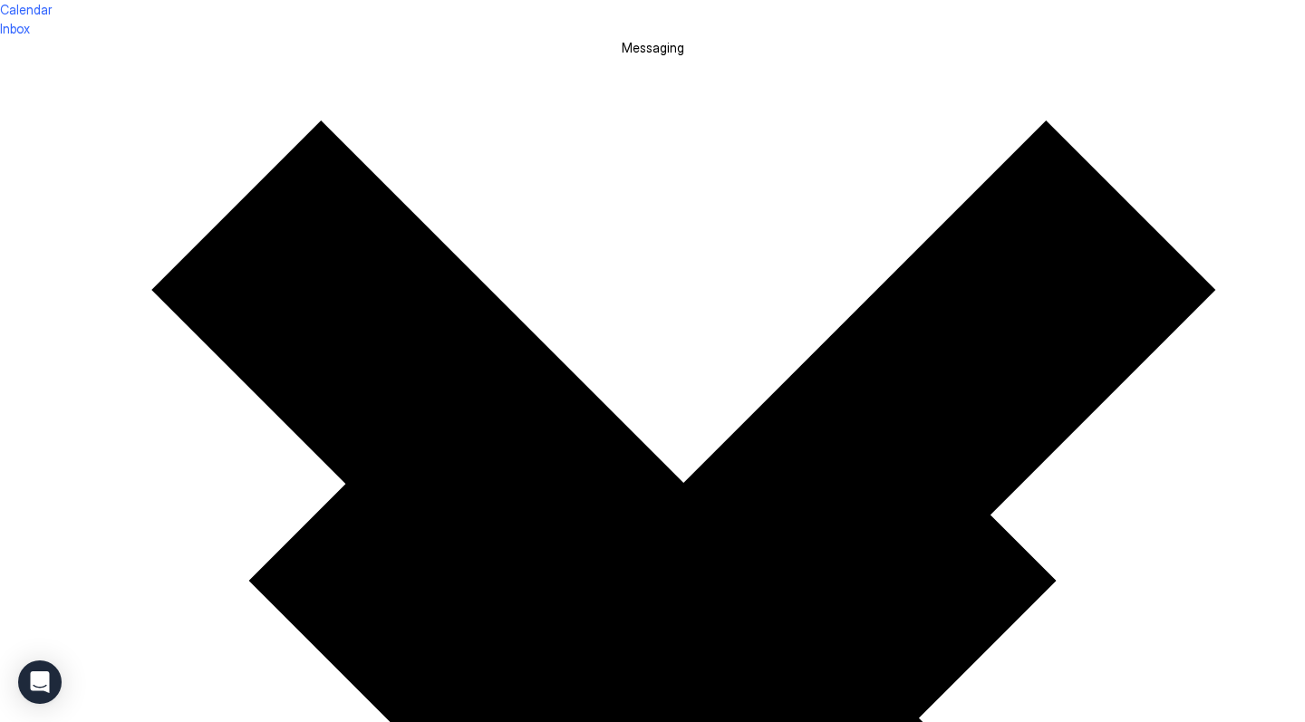
click at [610, 0] on div at bounding box center [652, 0] width 1305 height 0
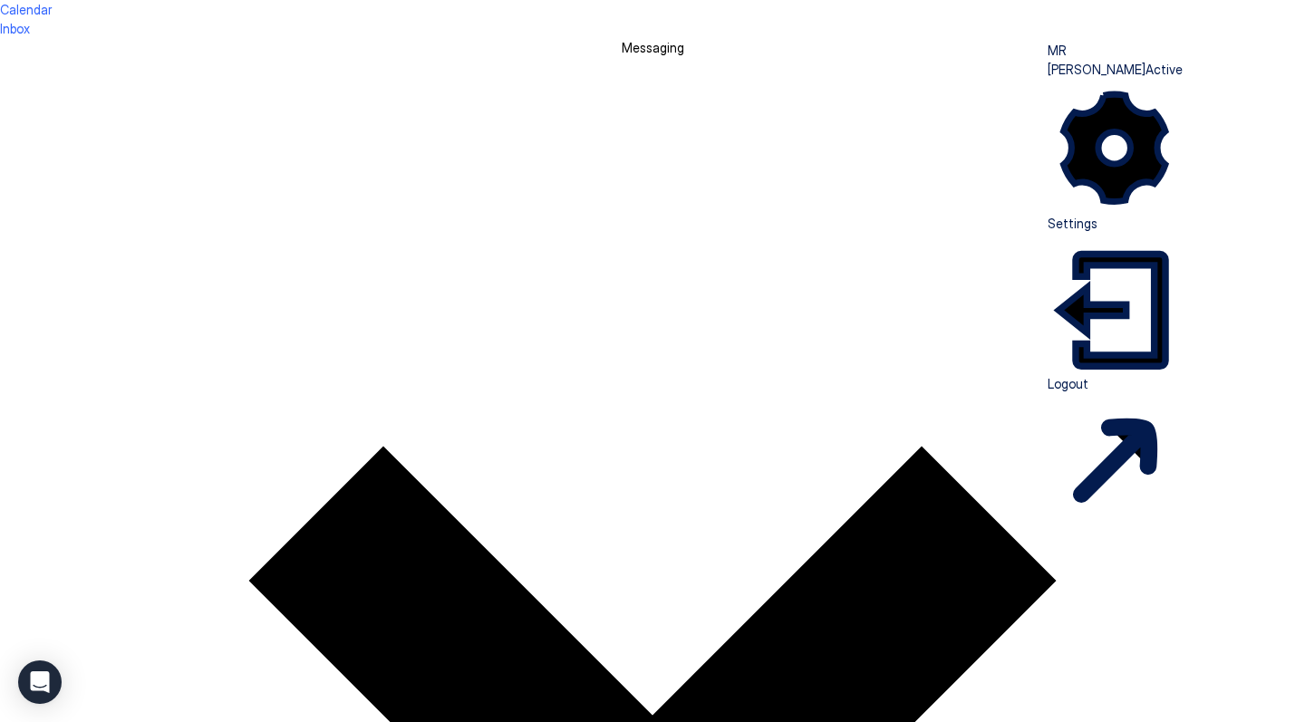
click at [1090, 216] on span "Settings" at bounding box center [1073, 223] width 50 height 15
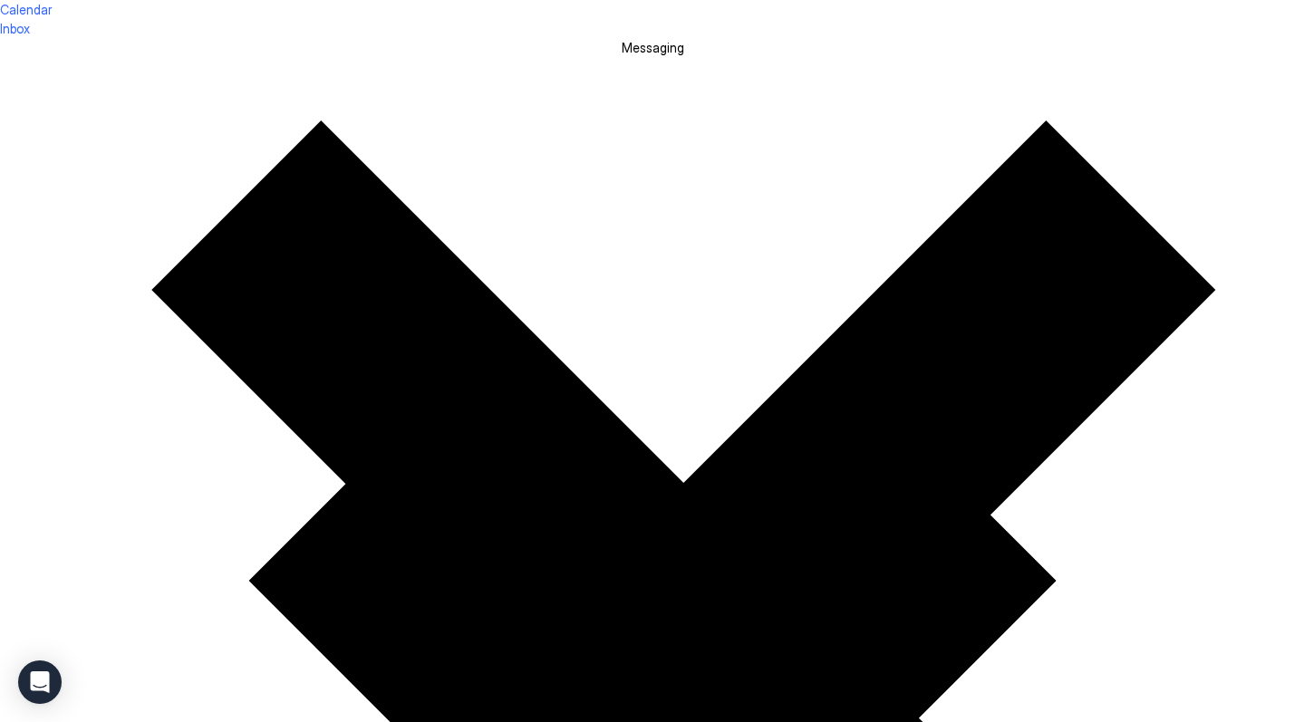
click at [363, 0] on div at bounding box center [652, 0] width 1305 height 0
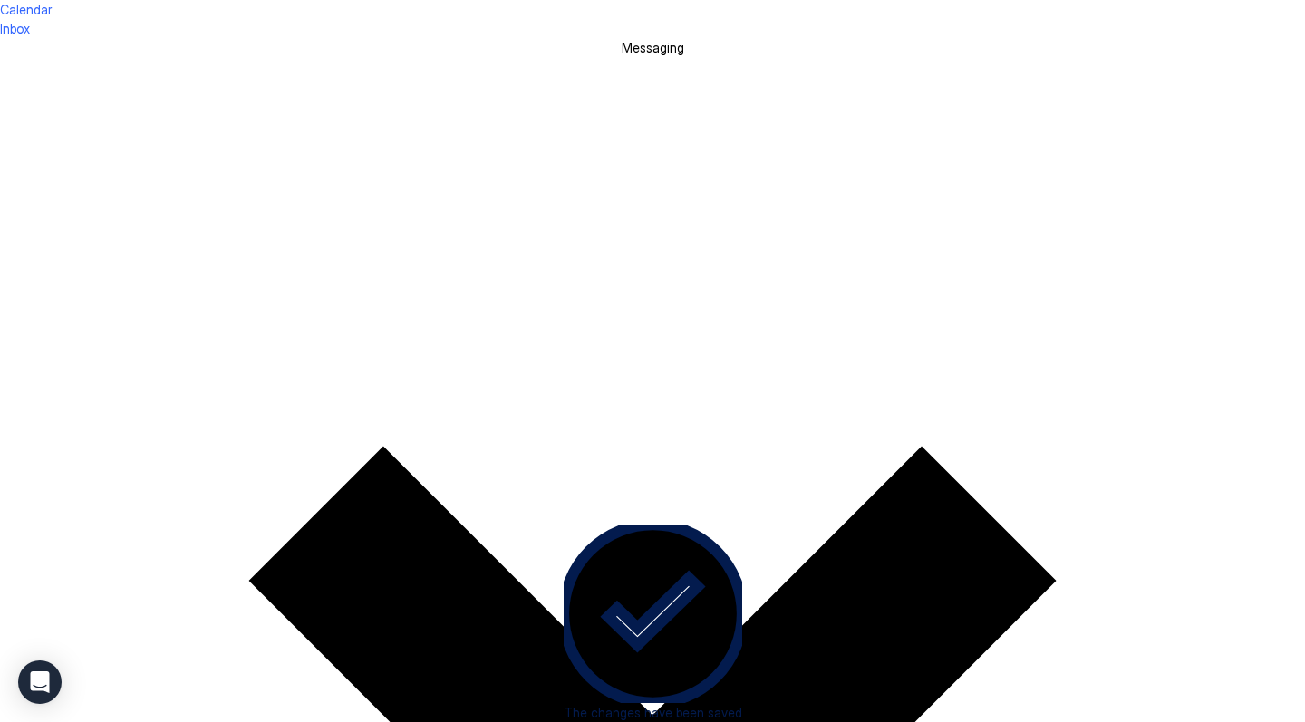
scroll to position [572, 0]
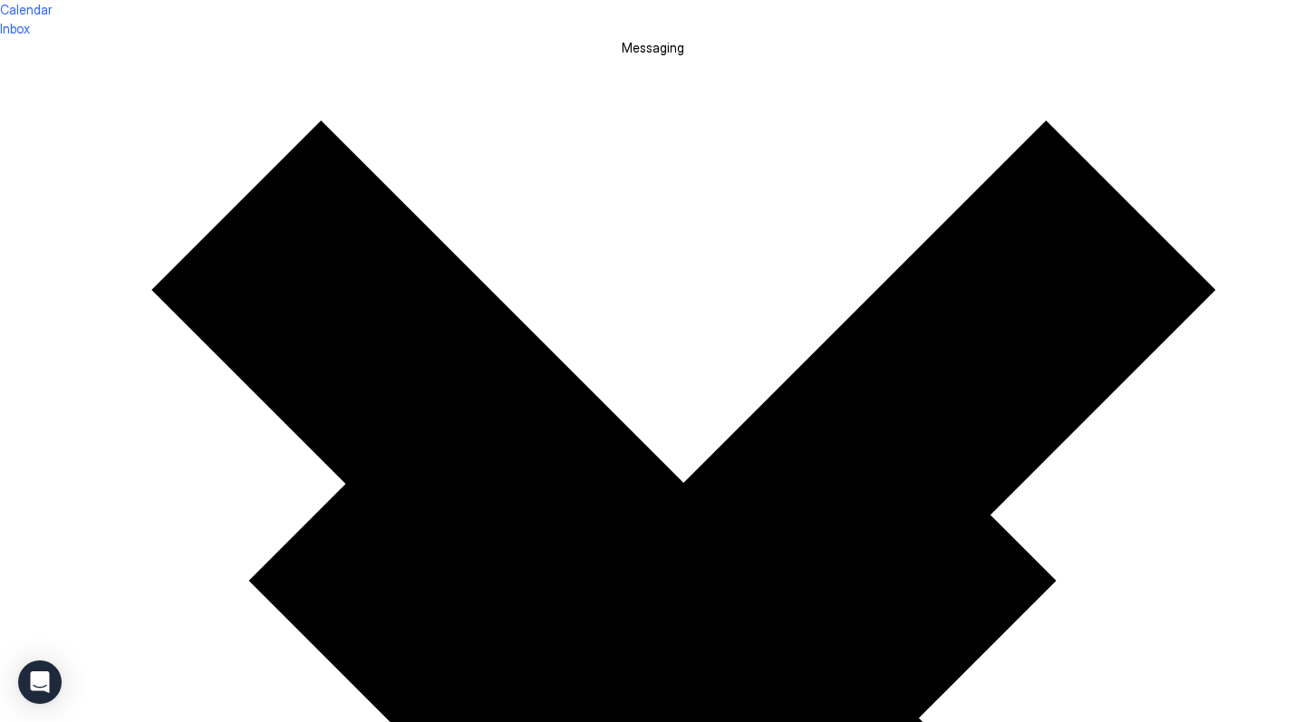
click at [762, 0] on div at bounding box center [652, 0] width 1305 height 0
click at [692, 0] on div at bounding box center [652, 0] width 1305 height 0
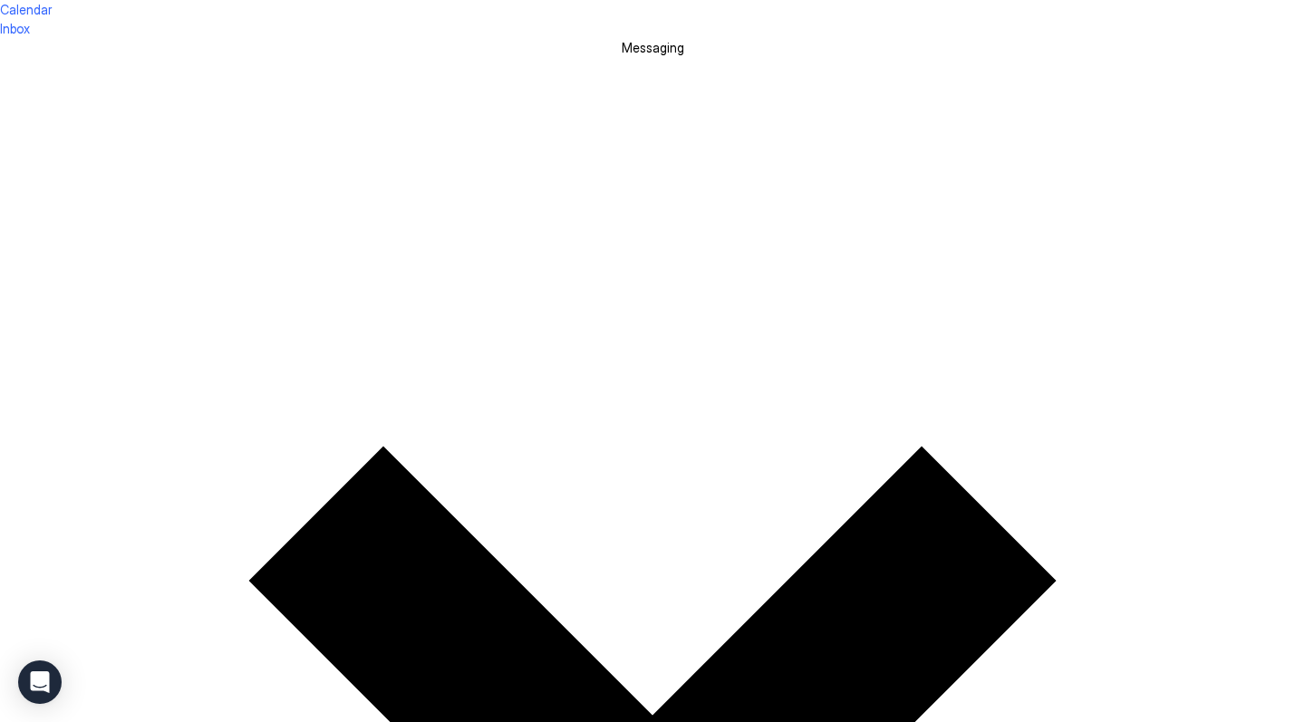
scroll to position [0, 0]
click at [622, 40] on span "Messaging" at bounding box center [653, 47] width 63 height 15
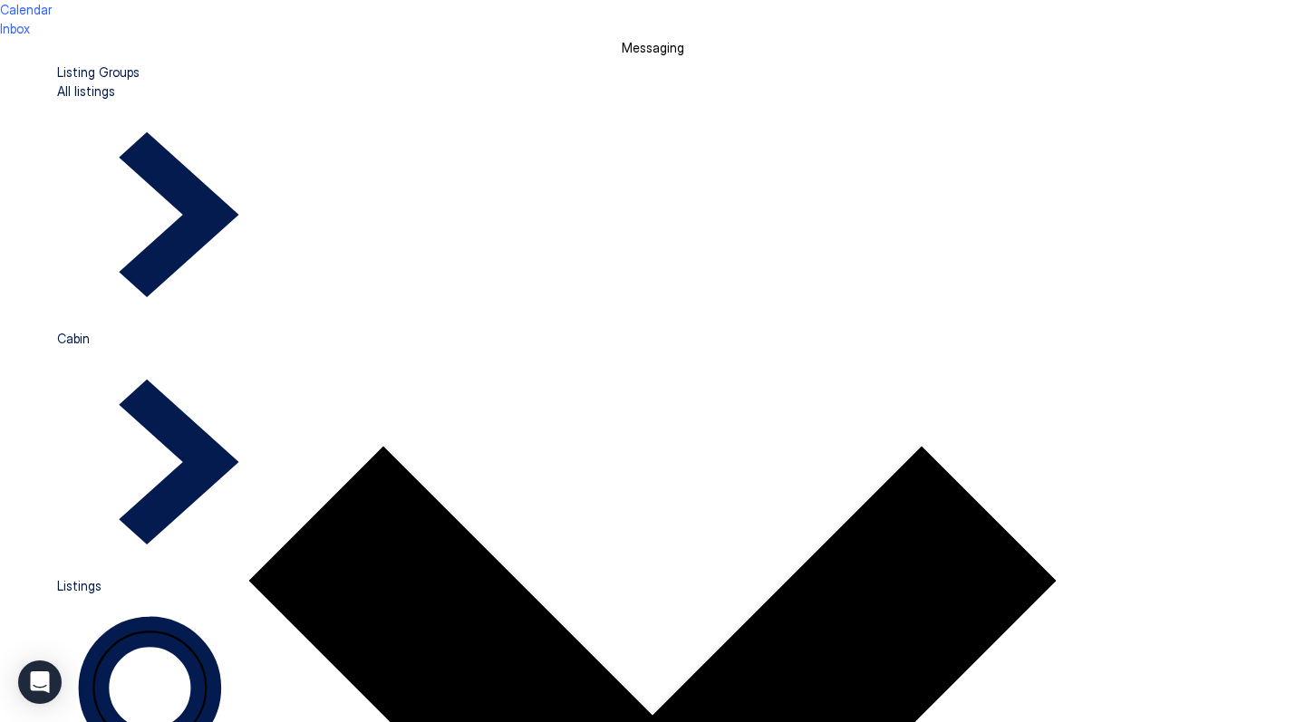
click at [205, 0] on div at bounding box center [652, 0] width 1305 height 0
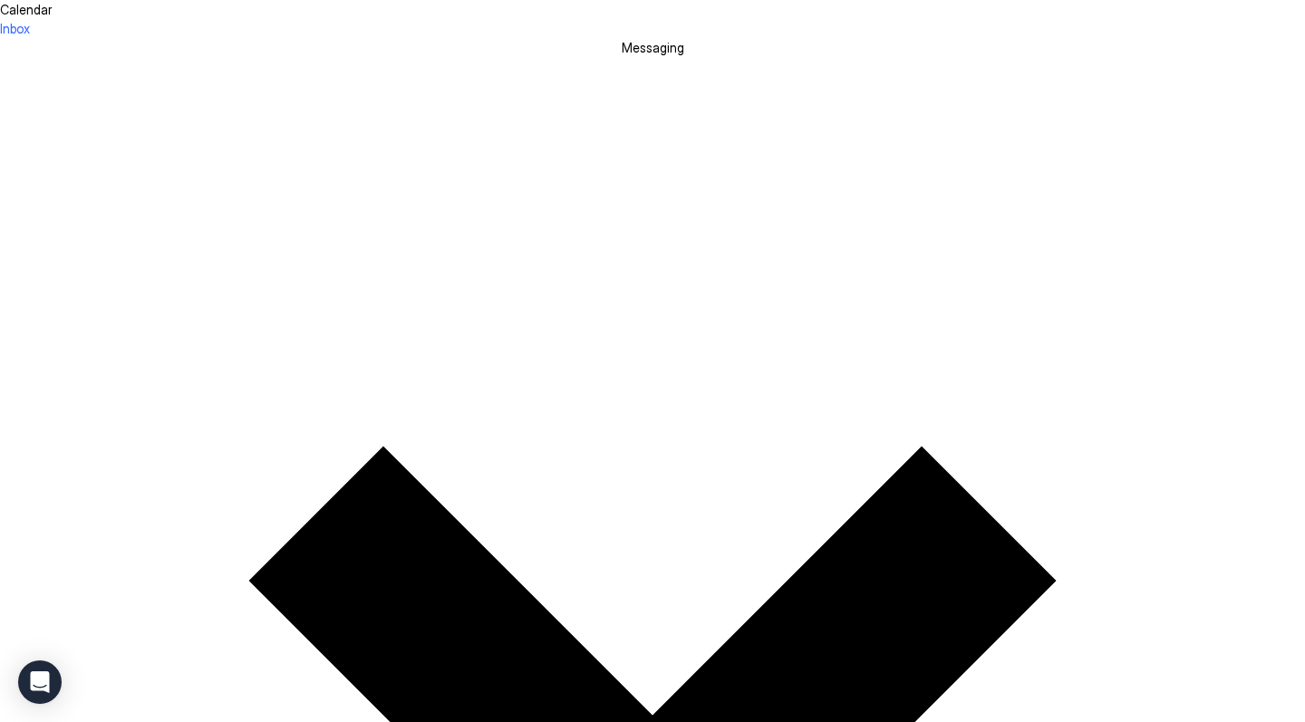
click at [52, 17] on span "Calendar" at bounding box center [26, 9] width 52 height 15
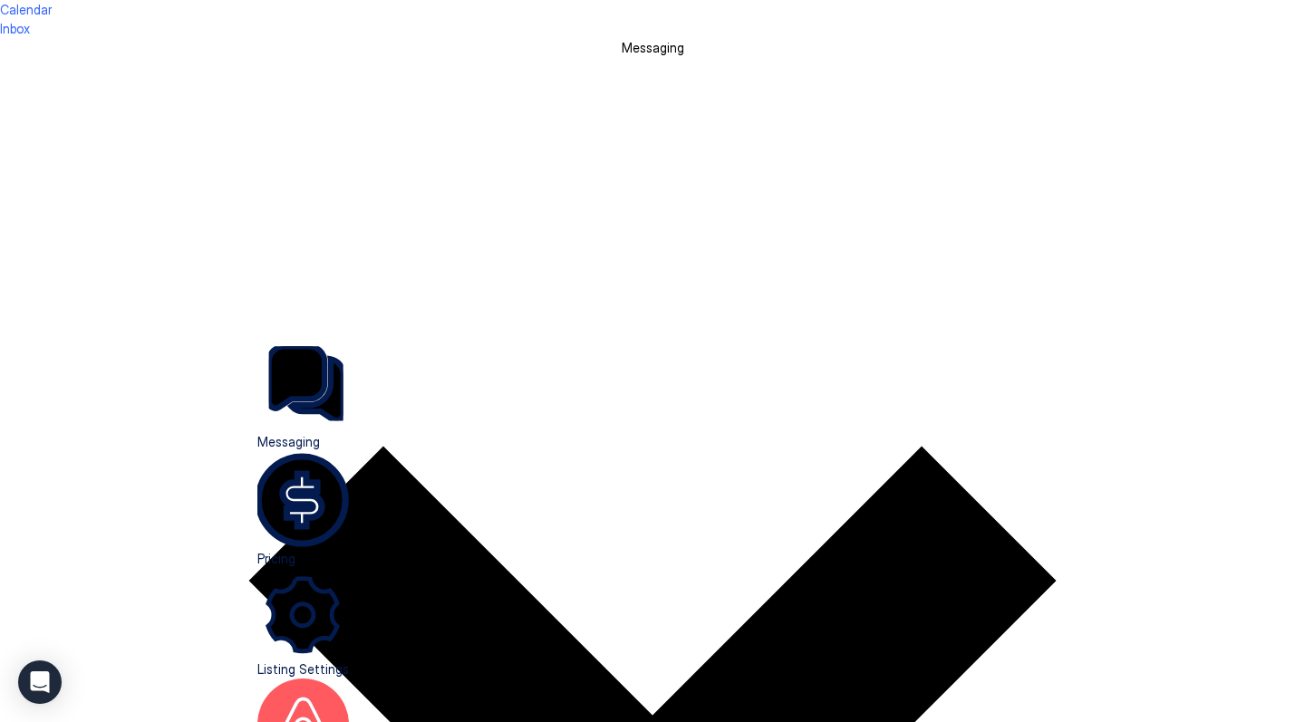
click at [325, 662] on span "Listing Settings" at bounding box center [303, 669] width 92 height 15
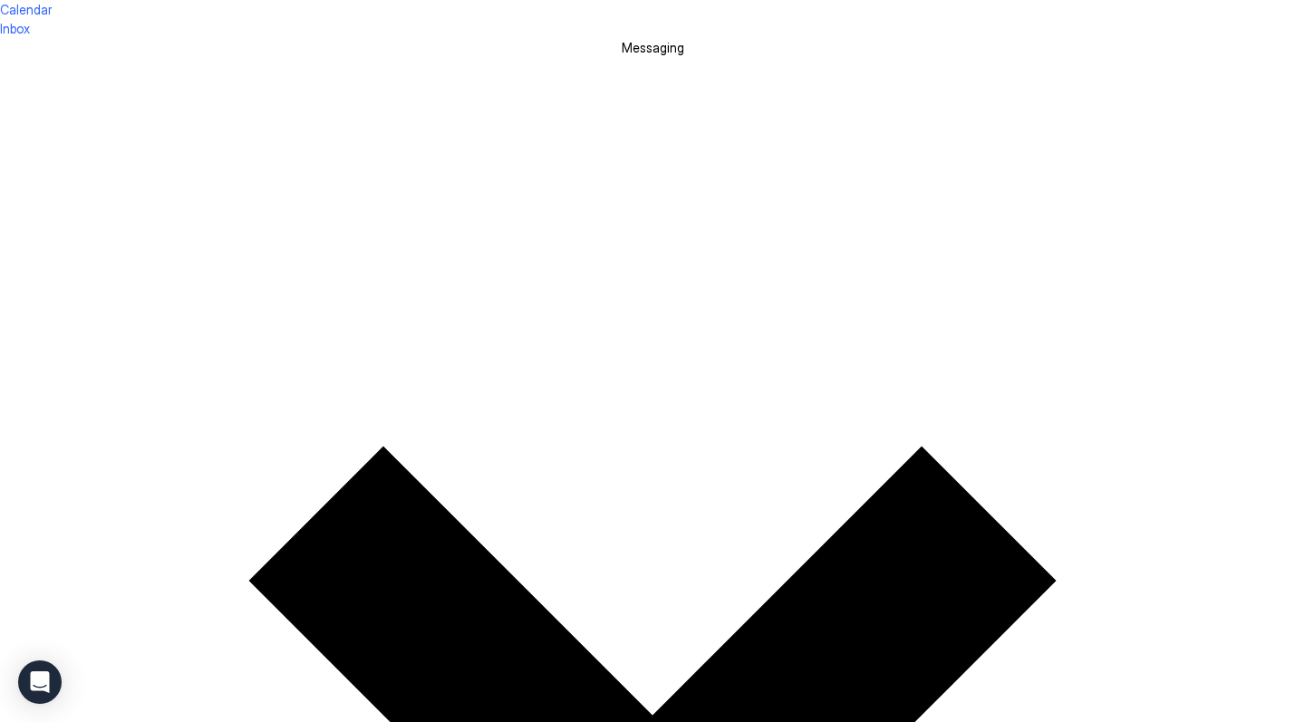
scroll to position [179, 0]
